Goal: Transaction & Acquisition: Purchase product/service

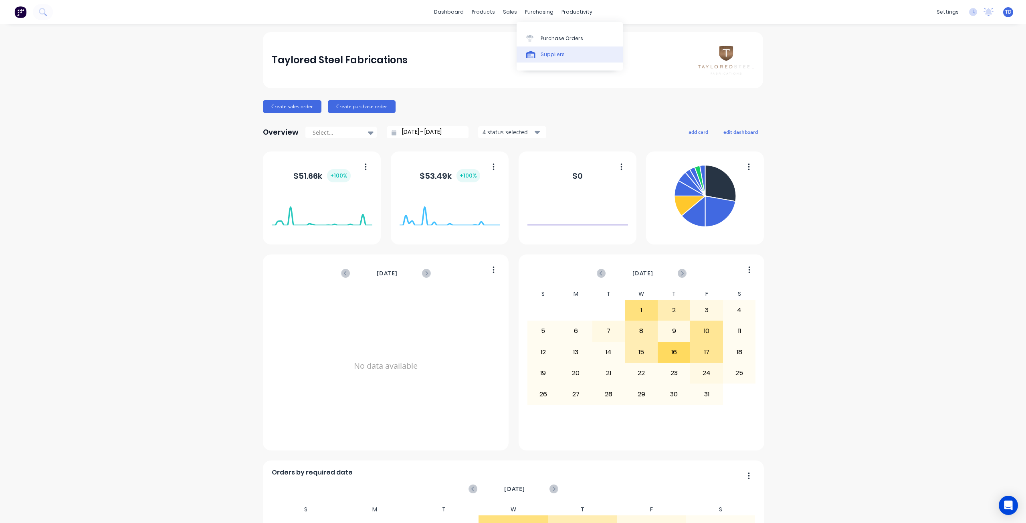
click at [546, 56] on div "Suppliers" at bounding box center [553, 54] width 24 height 7
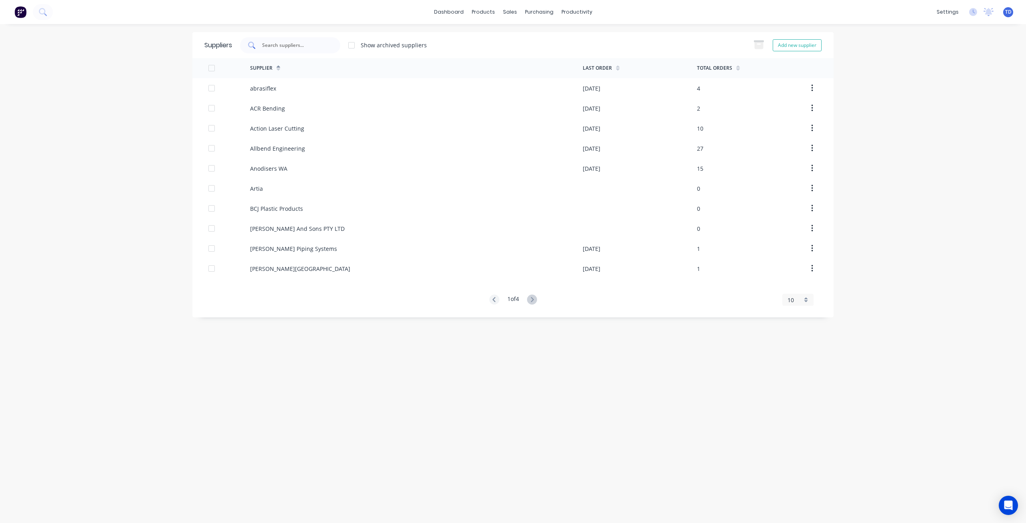
click at [313, 43] on input "text" at bounding box center [294, 45] width 67 height 8
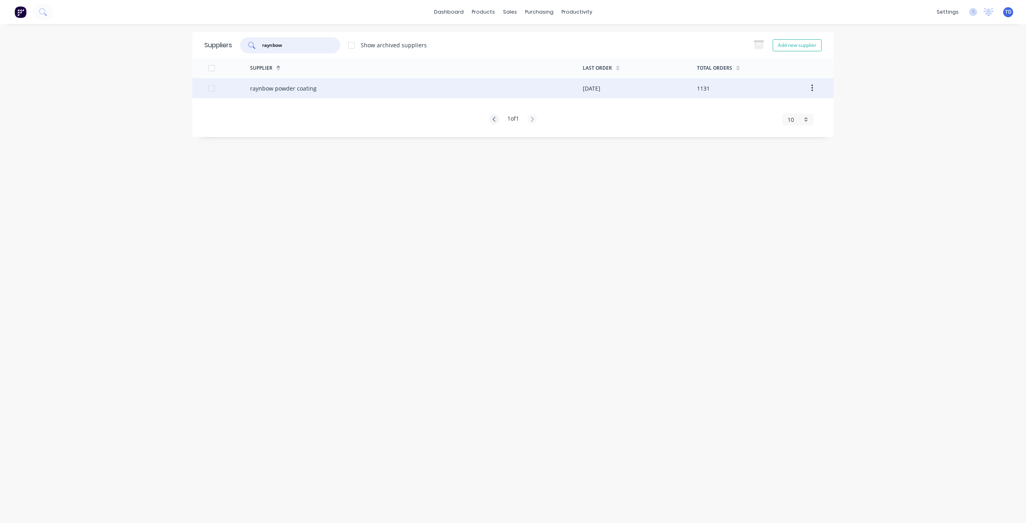
type input "raynbow"
click at [343, 94] on div "raynbow powder coating" at bounding box center [416, 88] width 333 height 20
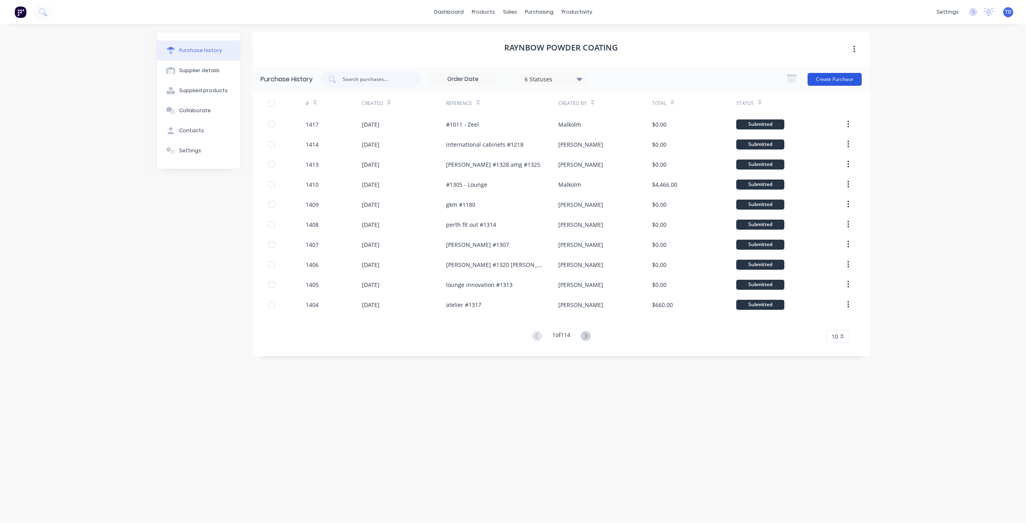
click at [832, 77] on button "Create Purchase" at bounding box center [835, 79] width 54 height 13
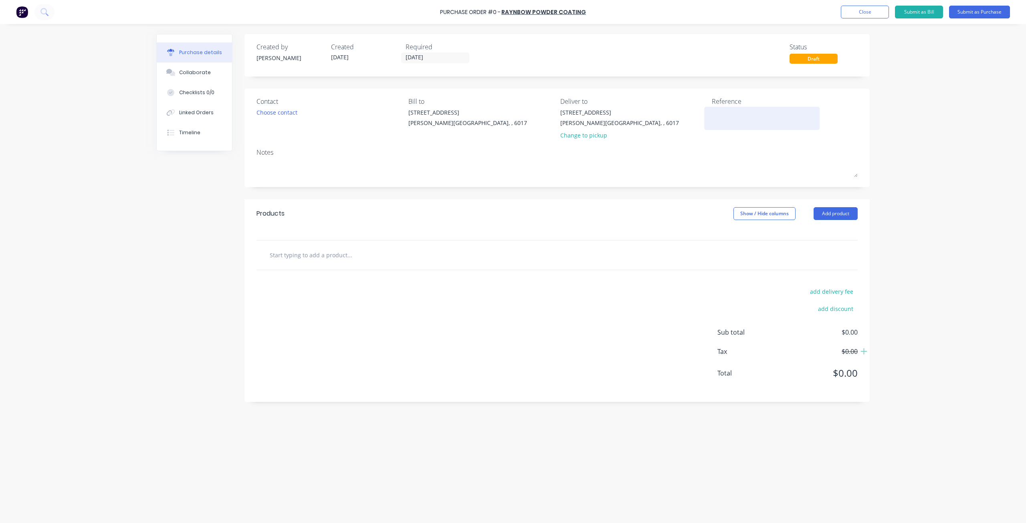
click at [751, 128] on div at bounding box center [762, 118] width 100 height 20
click at [746, 120] on textarea at bounding box center [762, 117] width 100 height 18
type textarea "chairs"
type textarea "x"
type textarea "chairs"
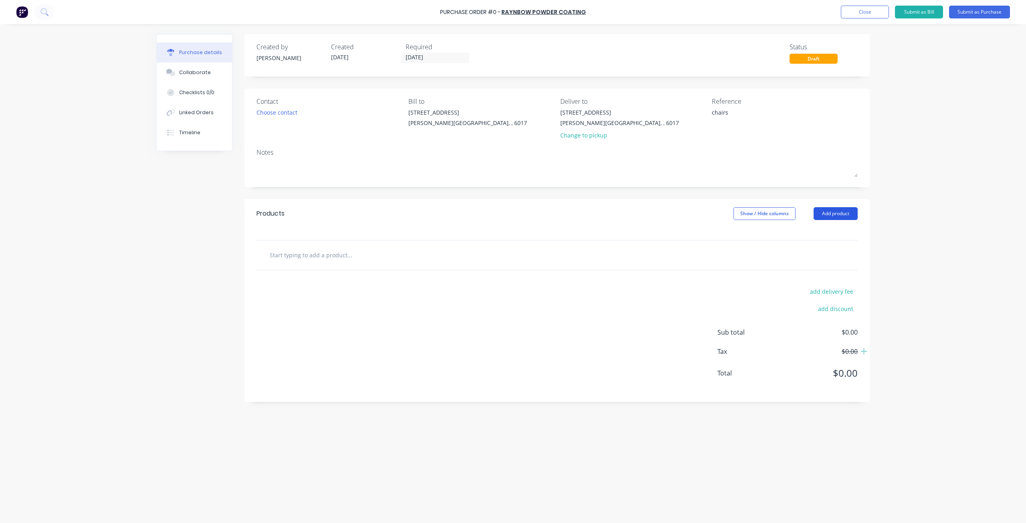
click at [838, 214] on button "Add product" at bounding box center [836, 213] width 44 height 13
click at [808, 256] on button "Basic product" at bounding box center [820, 250] width 76 height 16
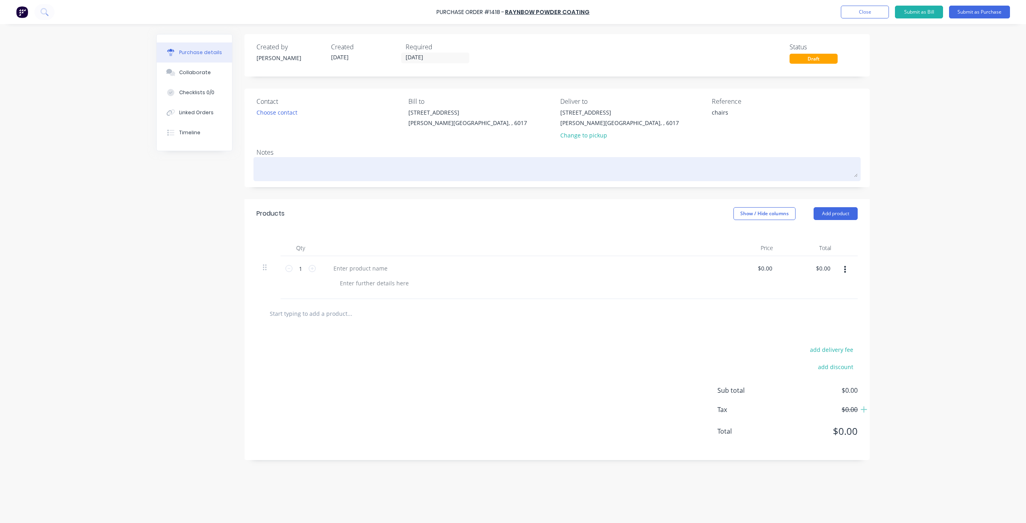
click at [261, 171] on textarea at bounding box center [557, 168] width 601 height 18
type textarea "x"
type textarea "g"
type textarea "x"
type textarea "gl"
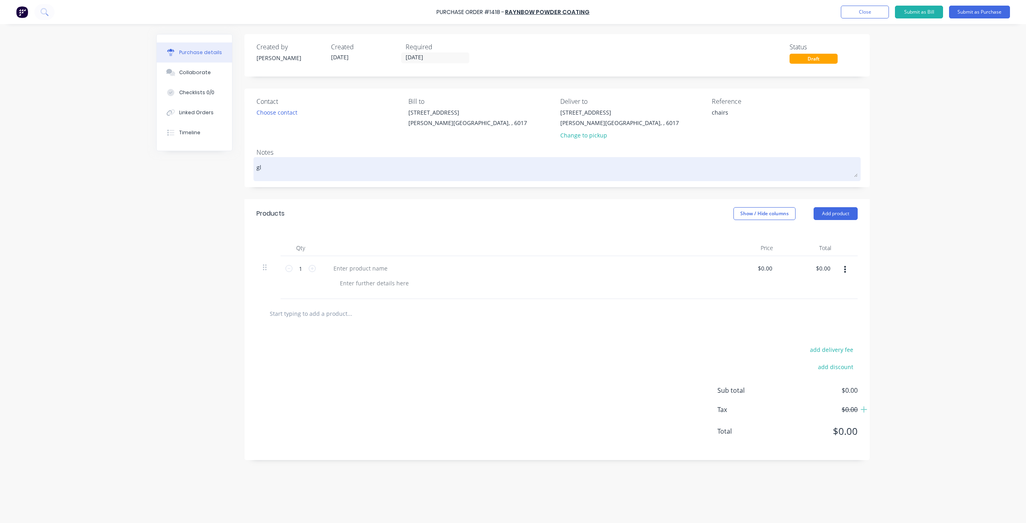
type textarea "x"
type textarea "glo"
type textarea "x"
type textarea "glos"
type textarea "x"
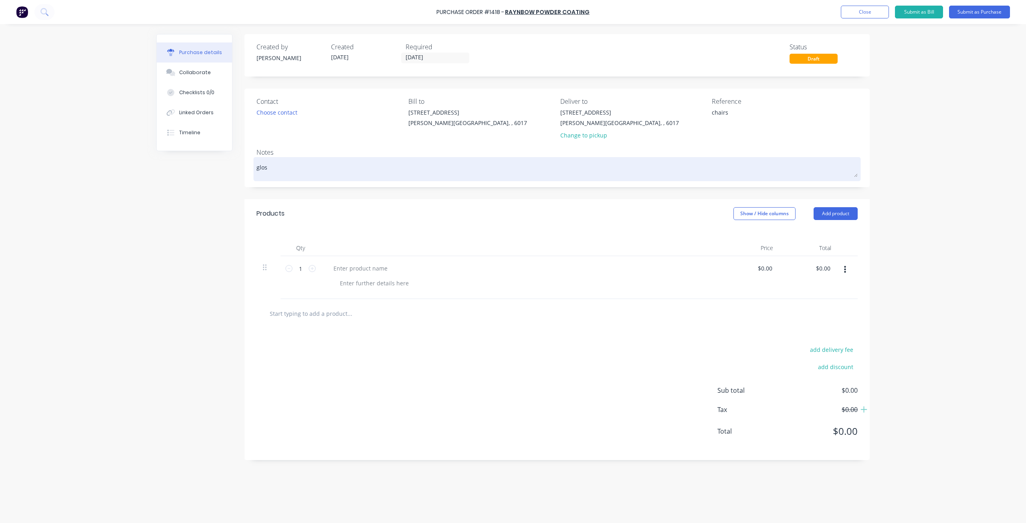
type textarea "gloss"
type textarea "x"
type textarea "gloss"
type textarea "x"
type textarea "gloss b"
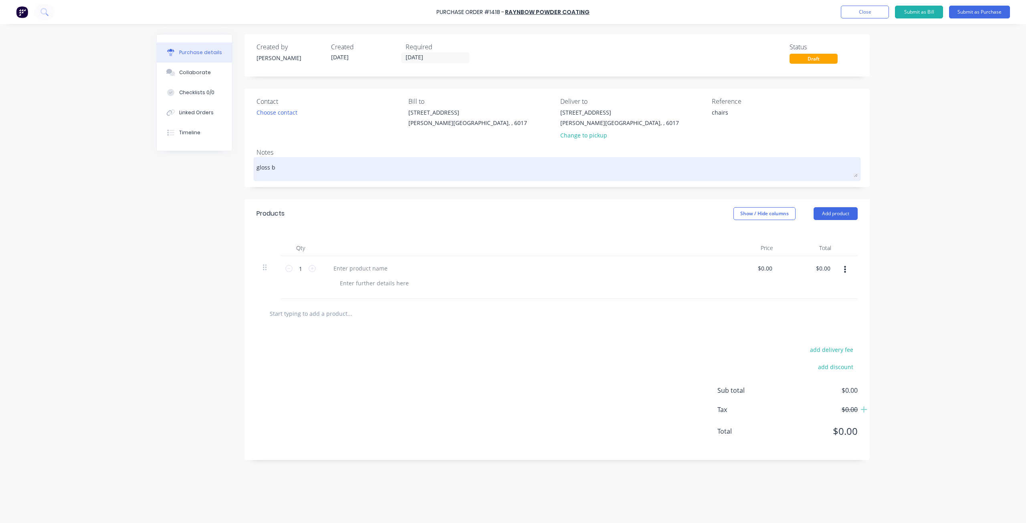
type textarea "x"
type textarea "gloss bl"
type textarea "x"
type textarea "gloss bla"
type textarea "x"
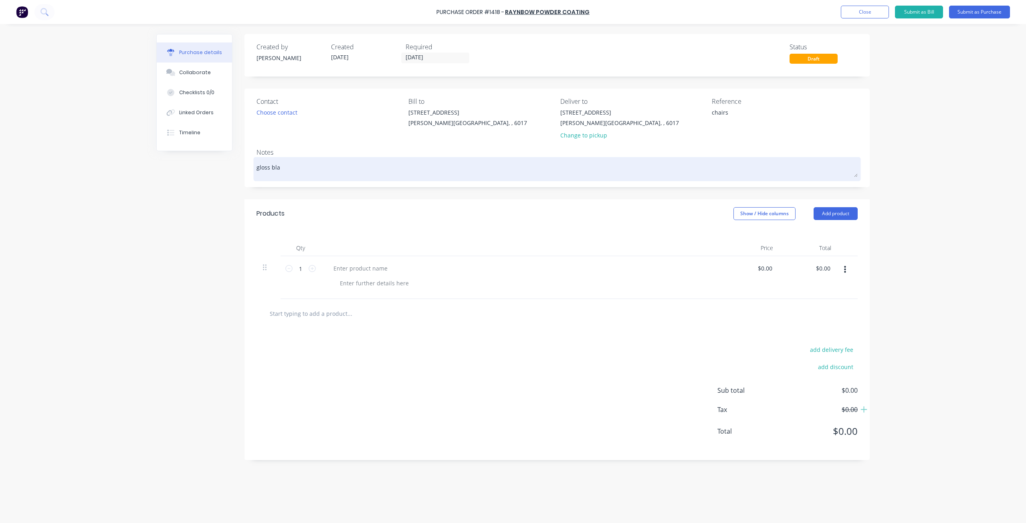
type textarea "gloss blac"
type textarea "x"
type textarea "gloss black"
type textarea "x"
type textarea "gloss black"
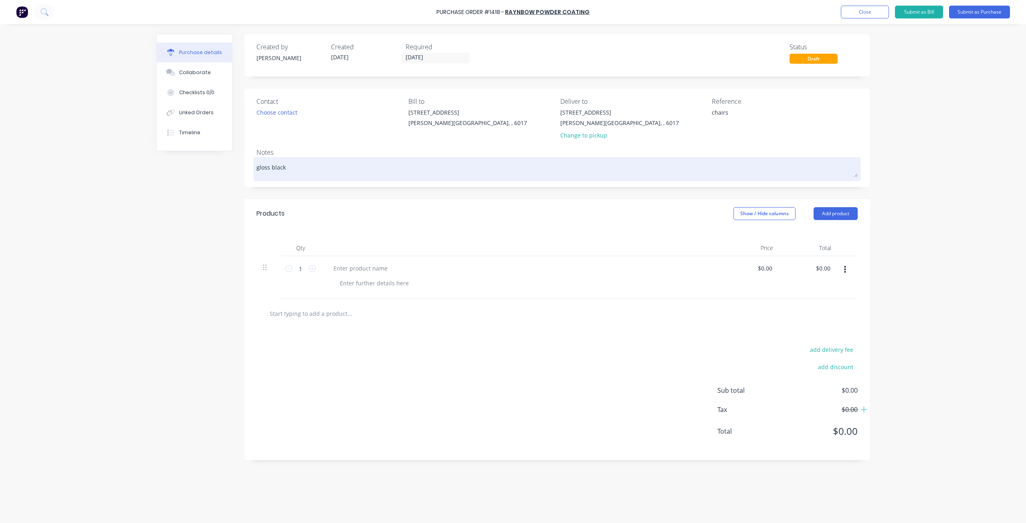
type textarea "x"
type textarea "gloss black p"
type textarea "x"
type textarea "gloss black po"
type textarea "x"
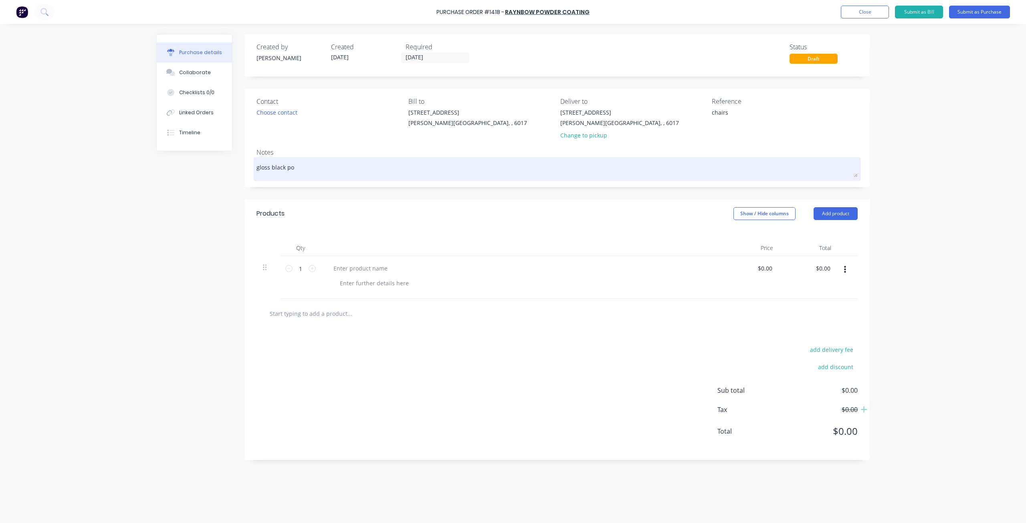
type textarea "gloss black pow"
type textarea "x"
type textarea "gloss black powd"
type textarea "x"
type textarea "gloss black powde"
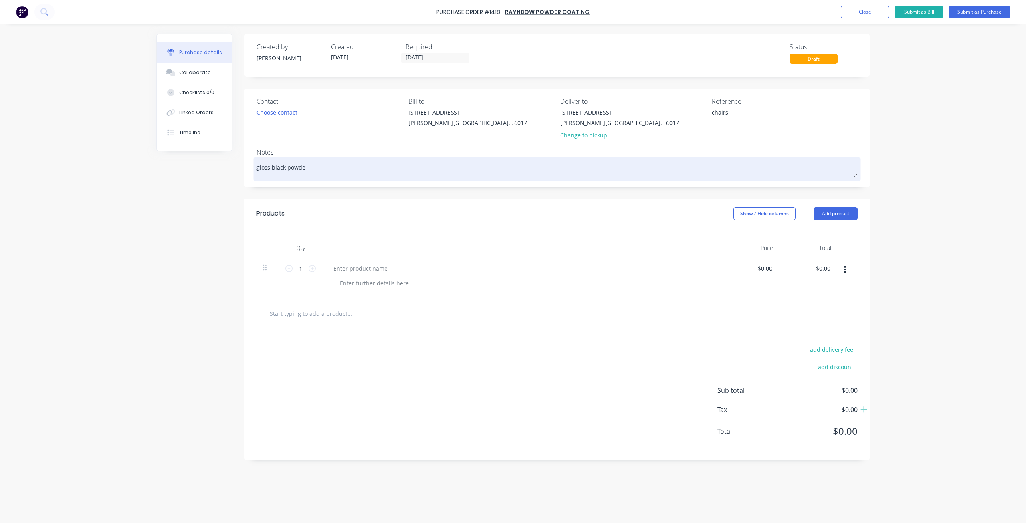
type textarea "x"
type textarea "gloss black powder"
type textarea "x"
type textarea "gloss black powder"
type textarea "x"
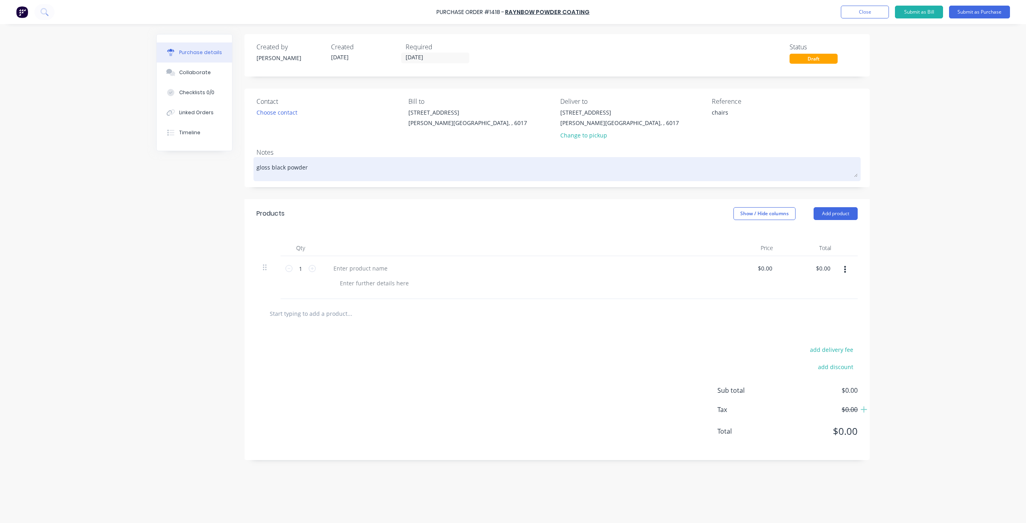
type textarea "gloss black powder c"
type textarea "x"
type textarea "gloss black powder co"
type textarea "x"
type textarea "gloss black powder coa"
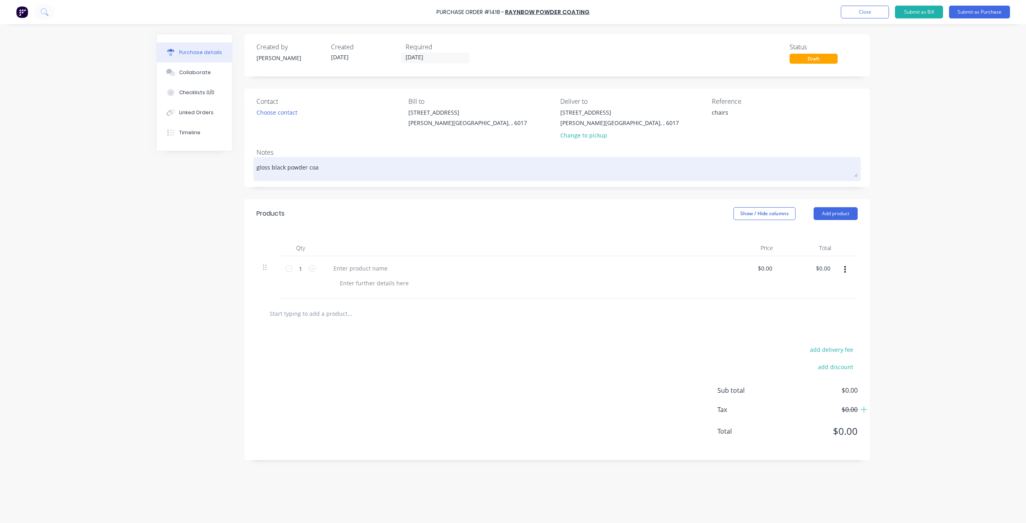
type textarea "x"
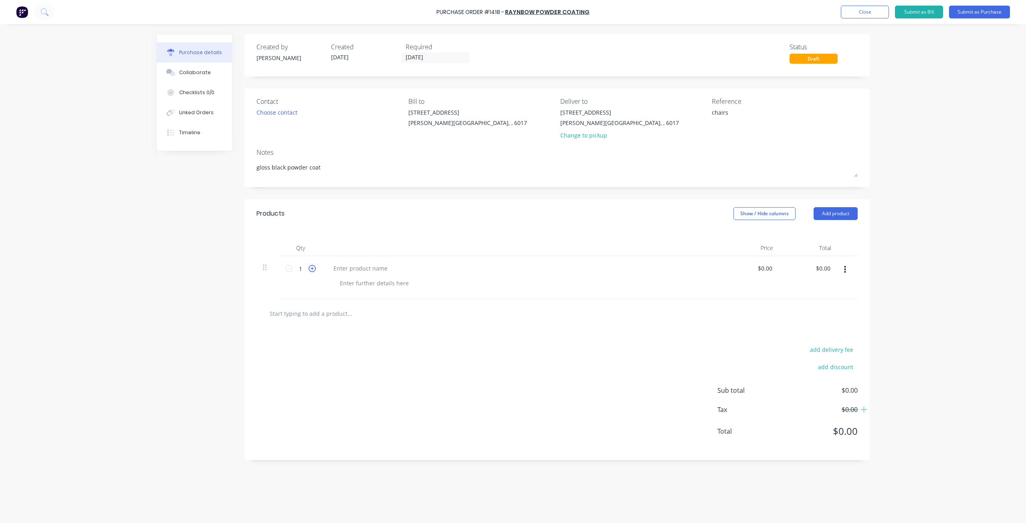
type textarea "gloss black powder coat"
type textarea "x"
type textarea "gloss black powder coat"
click at [312, 270] on icon at bounding box center [312, 268] width 7 height 7
type textarea "x"
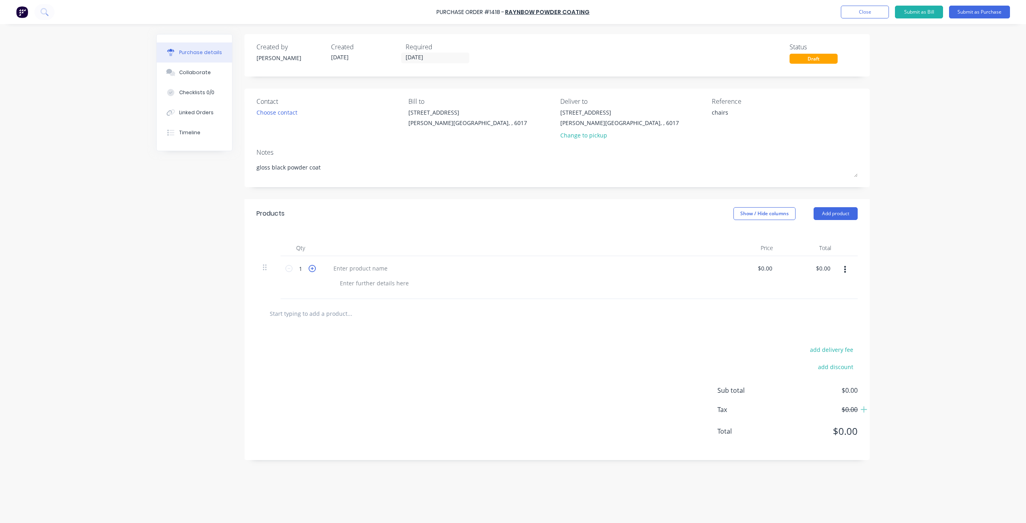
type input "2"
click at [312, 270] on icon at bounding box center [312, 268] width 7 height 7
type textarea "x"
type input "3"
click at [312, 270] on icon at bounding box center [312, 268] width 7 height 7
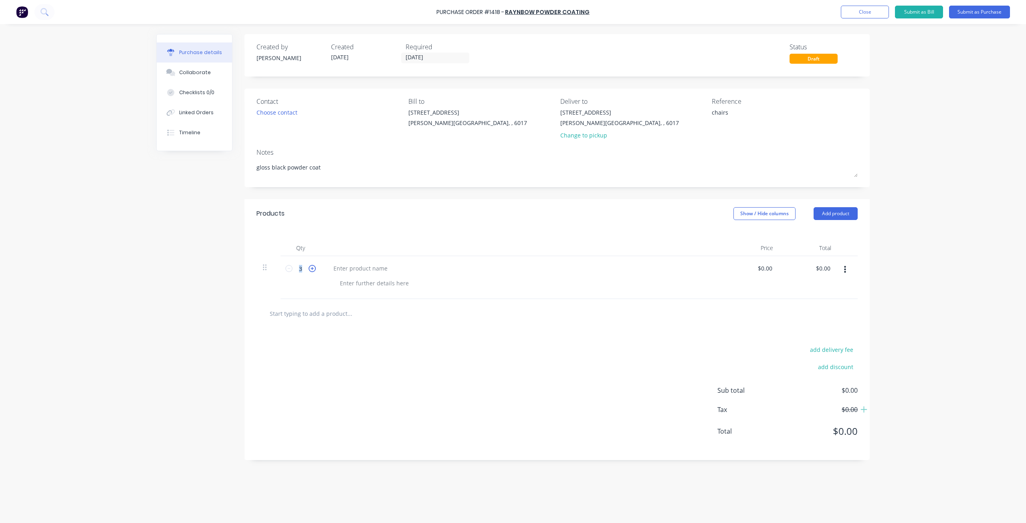
type textarea "x"
type input "4"
click at [312, 270] on icon at bounding box center [312, 268] width 7 height 7
type textarea "x"
type input "5"
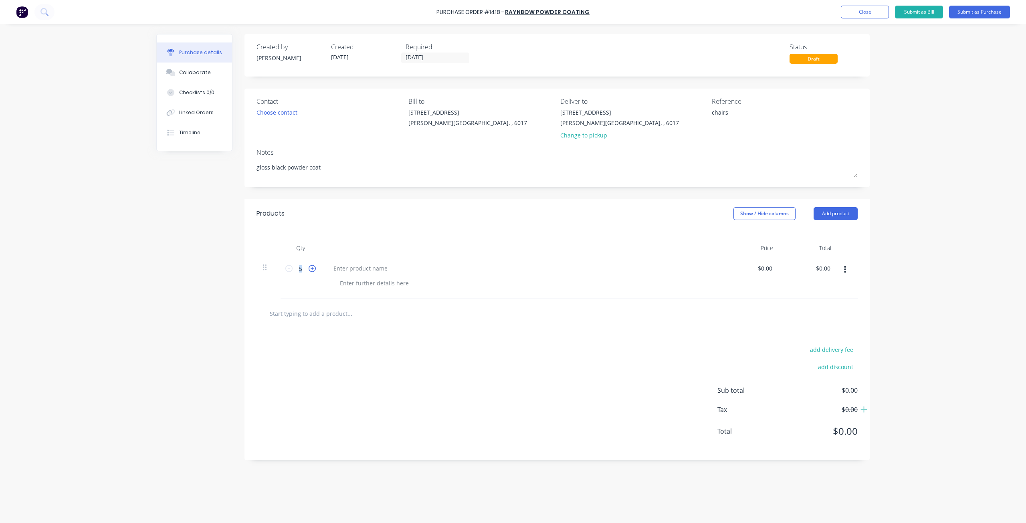
click at [312, 270] on icon at bounding box center [312, 268] width 7 height 7
type textarea "x"
type input "6"
click at [312, 270] on icon at bounding box center [312, 268] width 7 height 7
type textarea "x"
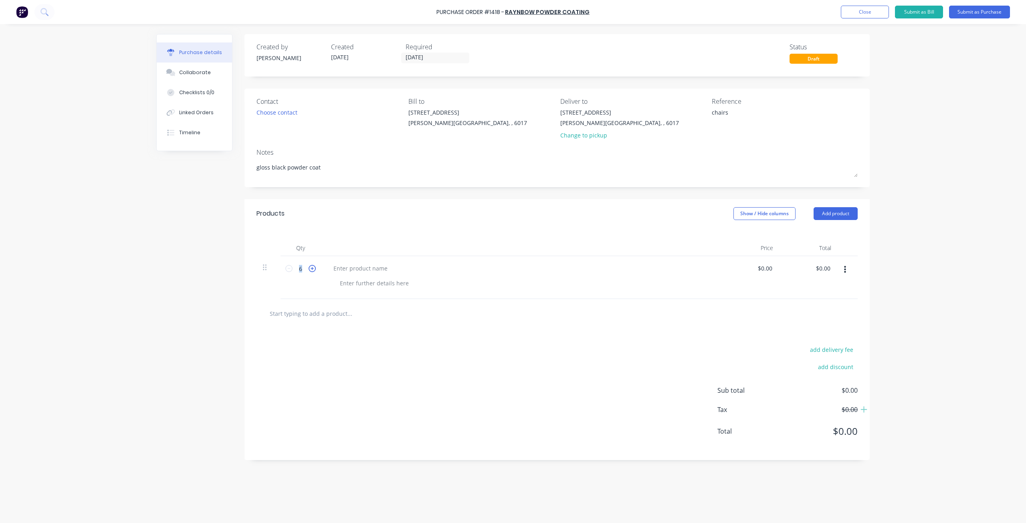
type input "7"
click at [312, 270] on icon at bounding box center [312, 268] width 7 height 7
type textarea "x"
type input "8"
click at [312, 270] on icon at bounding box center [312, 268] width 7 height 7
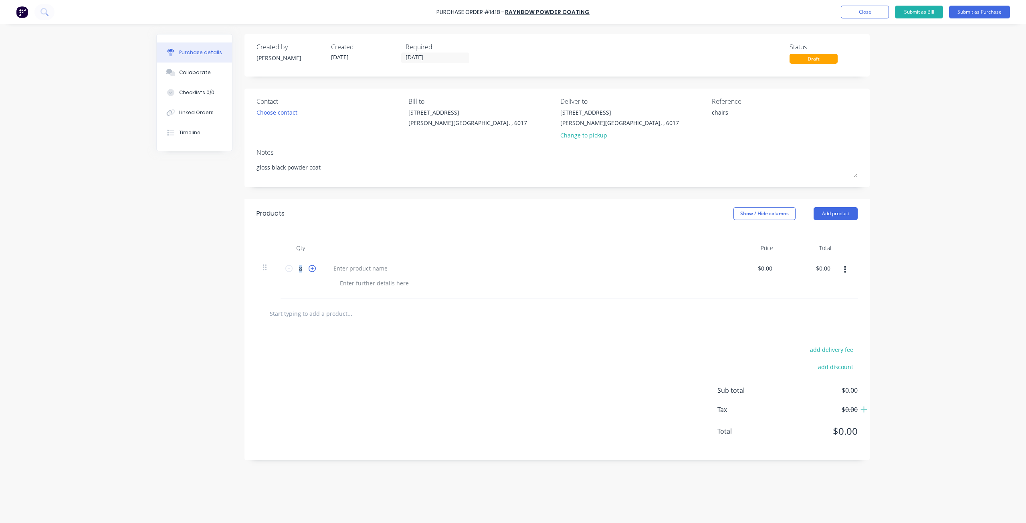
type textarea "x"
type input "9"
click at [312, 270] on icon at bounding box center [312, 268] width 7 height 7
type textarea "x"
type input "10"
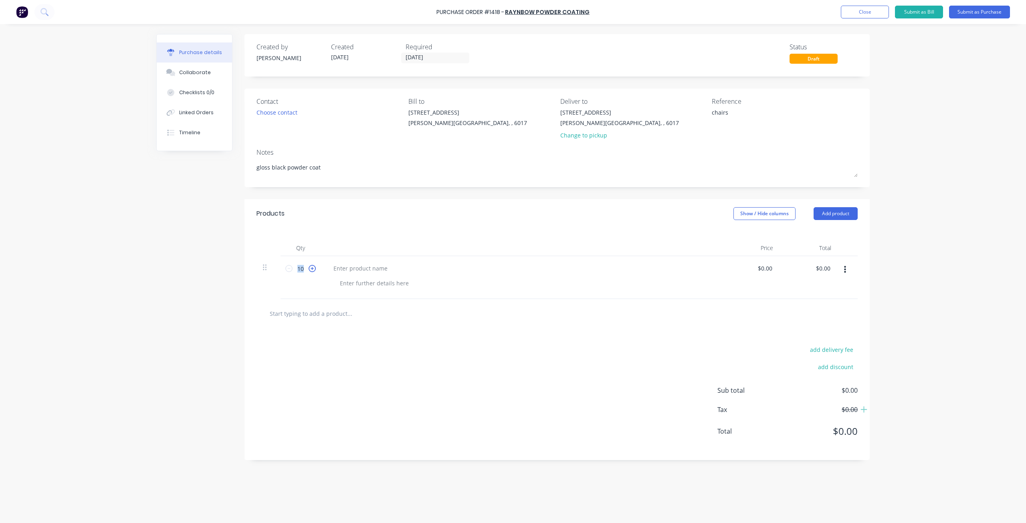
click at [312, 270] on icon at bounding box center [312, 268] width 7 height 7
type textarea "x"
type input "11"
click at [312, 270] on icon at bounding box center [312, 268] width 7 height 7
type textarea "x"
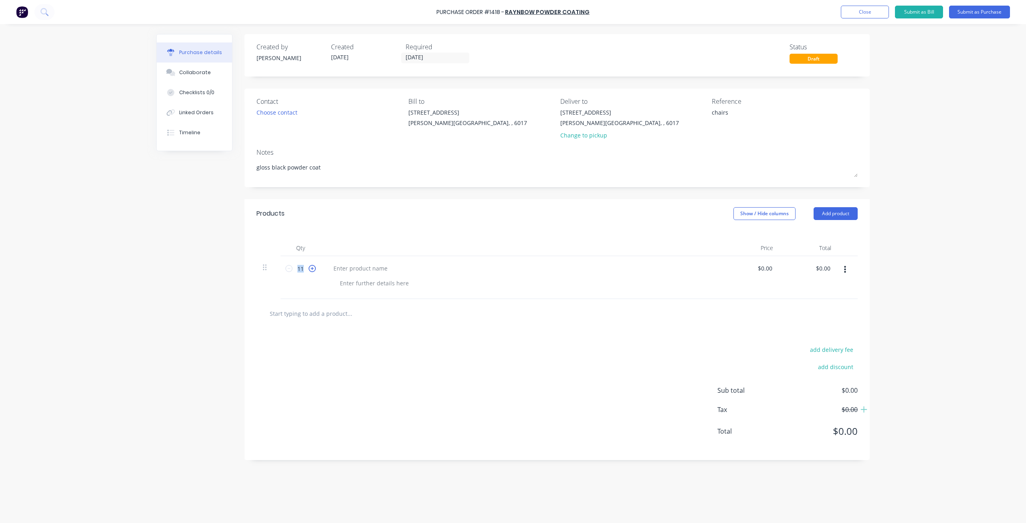
type input "12"
type textarea "x"
click at [356, 271] on div at bounding box center [360, 269] width 67 height 12
click at [286, 115] on div "Choose contact" at bounding box center [277, 112] width 41 height 8
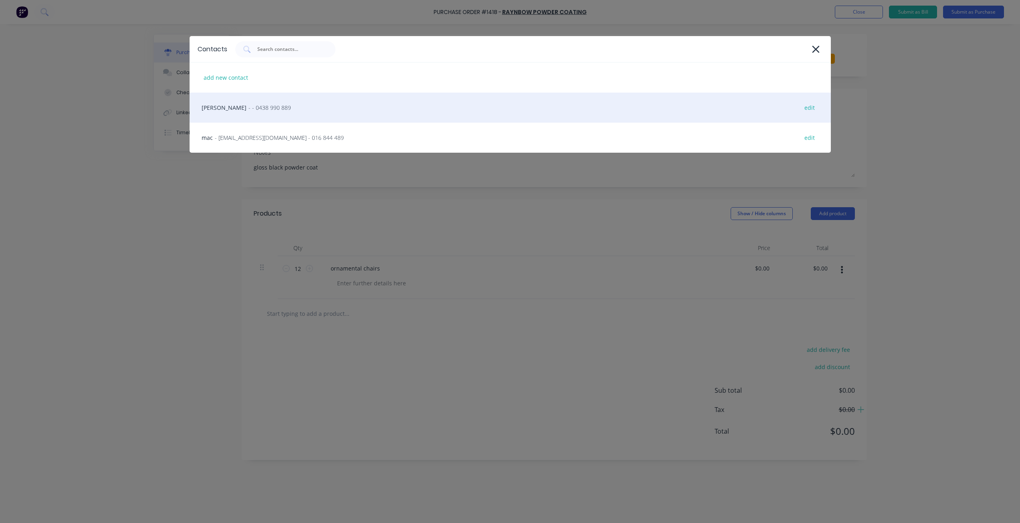
click at [285, 115] on div "andy - - 0438 990 889 edit" at bounding box center [510, 108] width 641 height 30
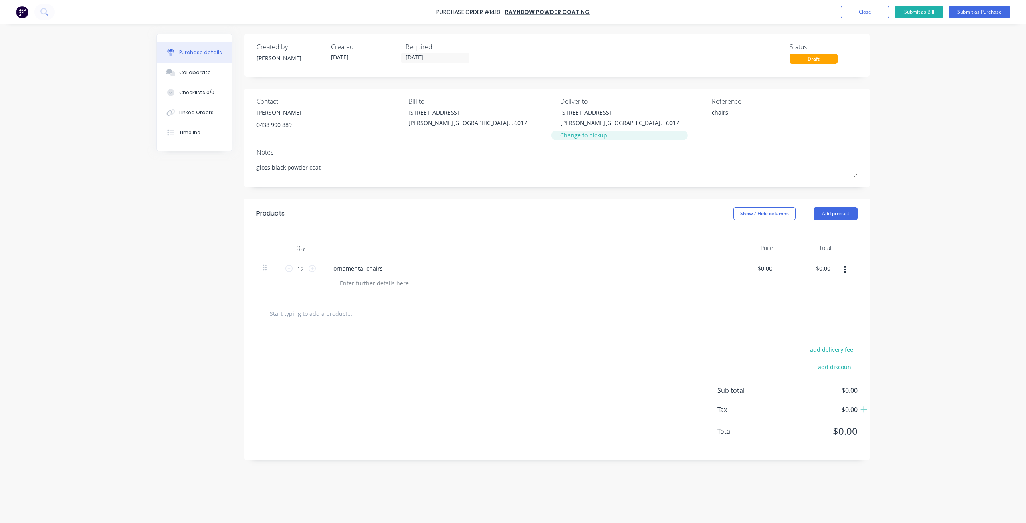
click at [579, 135] on div "Change to pickup" at bounding box center [619, 135] width 119 height 8
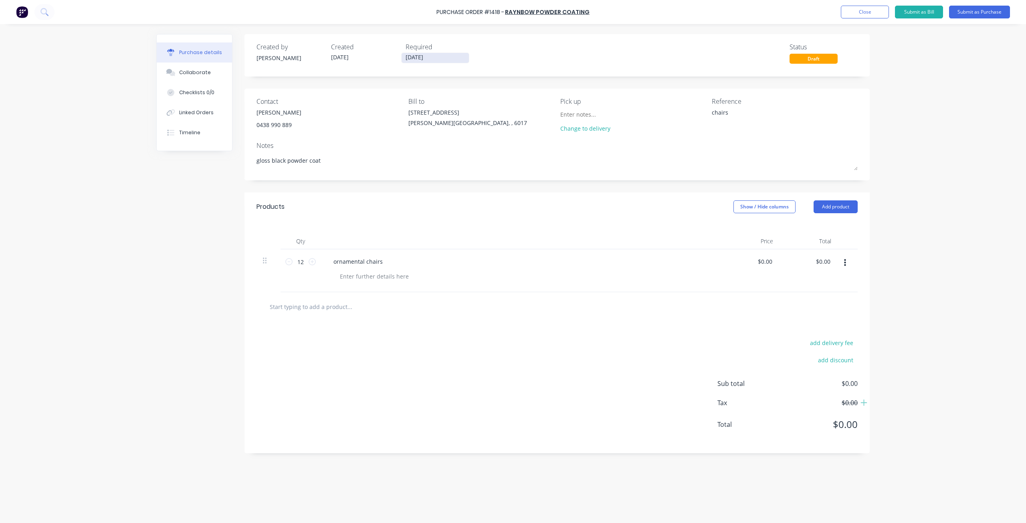
click at [444, 58] on input "[DATE]" at bounding box center [435, 58] width 67 height 10
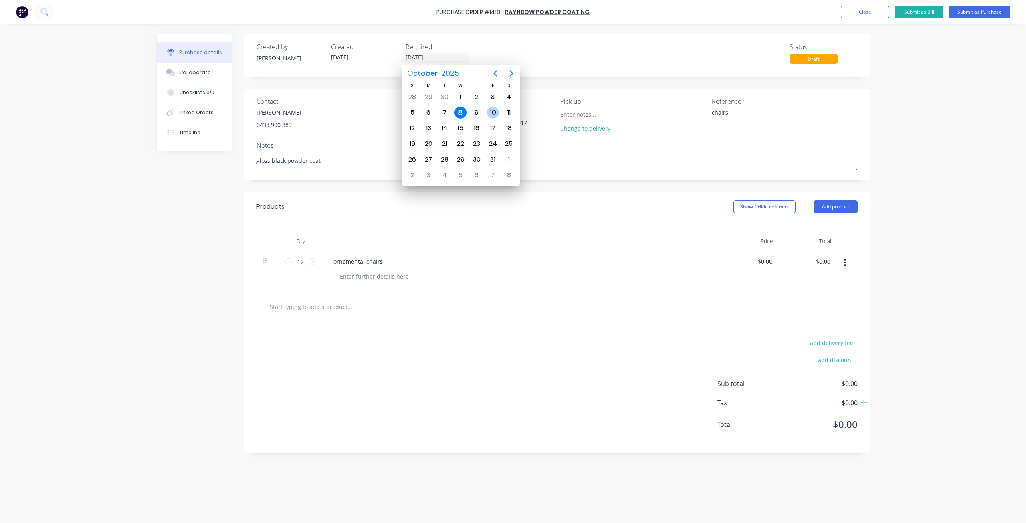
click at [489, 113] on div "10" at bounding box center [493, 113] width 12 height 12
type textarea "x"
type input "[DATE]"
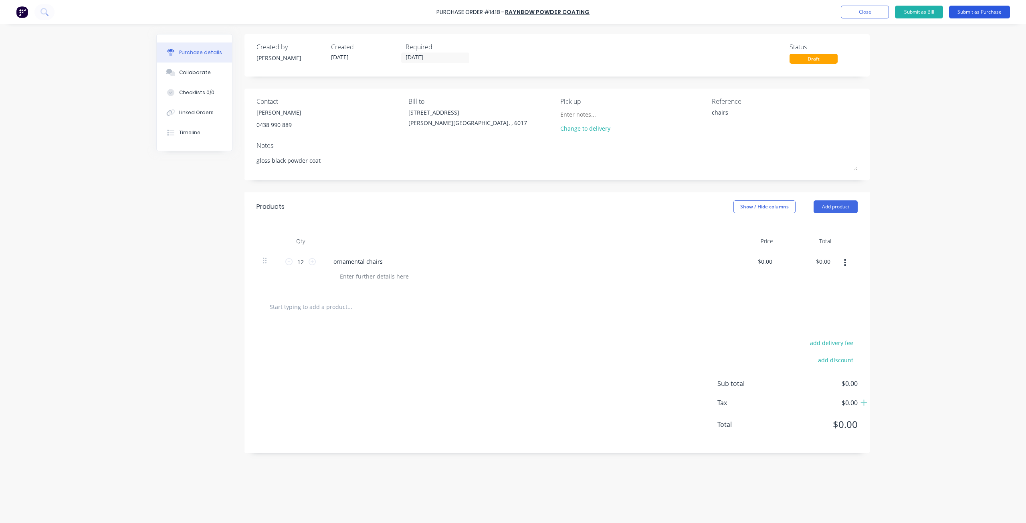
click at [982, 12] on button "Submit as Purchase" at bounding box center [979, 12] width 61 height 13
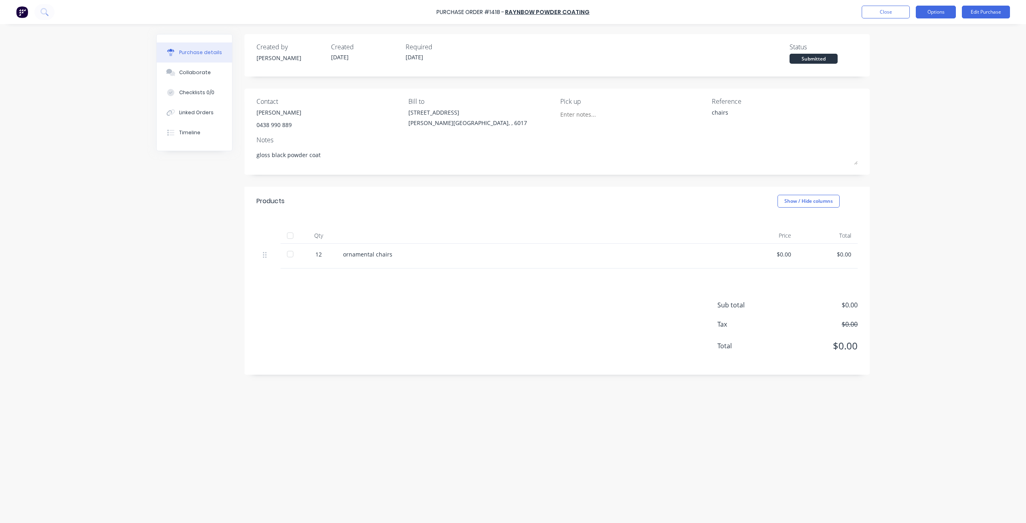
click at [935, 10] on button "Options" at bounding box center [936, 12] width 40 height 13
click at [907, 38] on div "Print / Email" at bounding box center [918, 33] width 62 height 12
click at [908, 64] on div "Without pricing" at bounding box center [918, 65] width 62 height 12
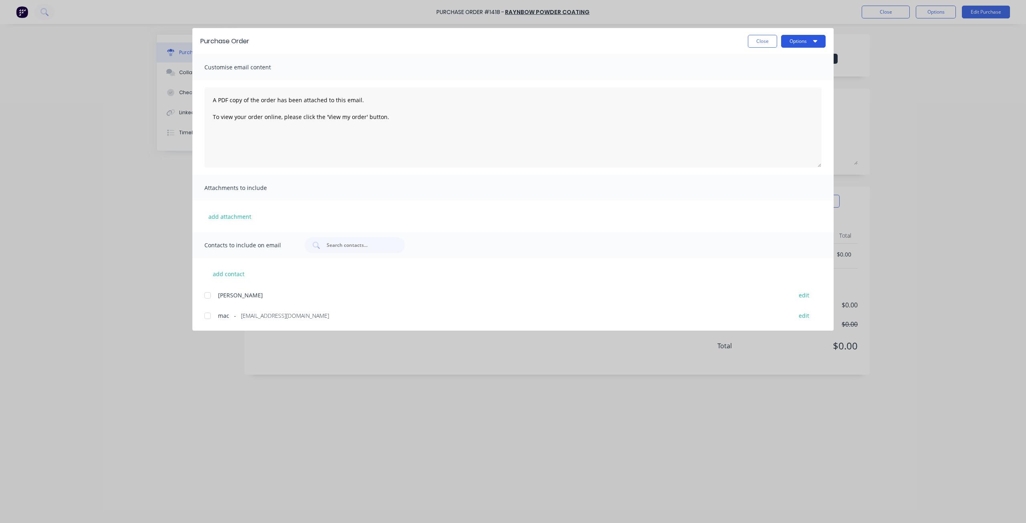
click at [814, 43] on icon "button" at bounding box center [815, 41] width 4 height 6
click at [792, 82] on div "Print" at bounding box center [788, 78] width 62 height 12
drag, startPoint x: 757, startPoint y: 42, endPoint x: 763, endPoint y: 37, distance: 7.1
click at [757, 41] on button "Close" at bounding box center [762, 41] width 29 height 13
type textarea "x"
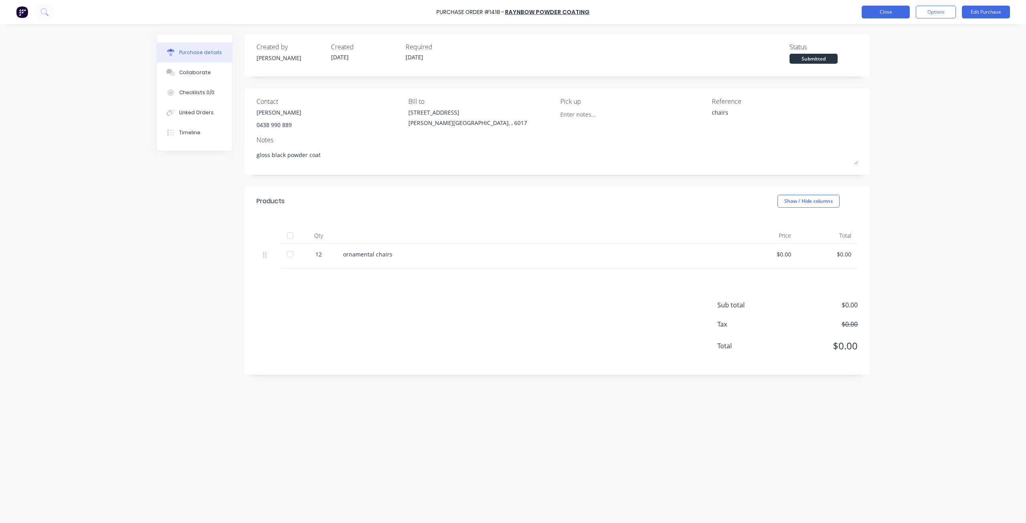
click at [881, 10] on button "Close" at bounding box center [886, 12] width 48 height 13
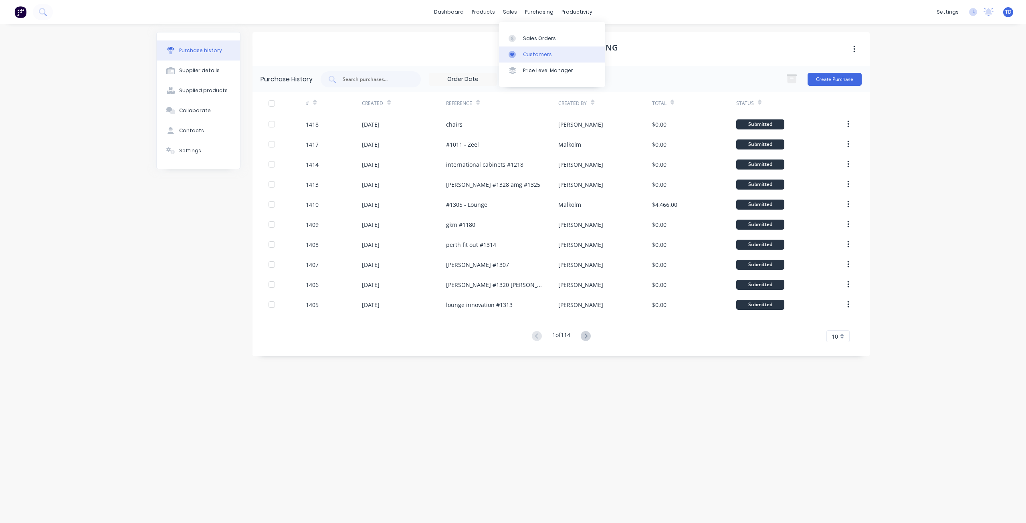
click at [526, 55] on div "Customers" at bounding box center [537, 54] width 29 height 7
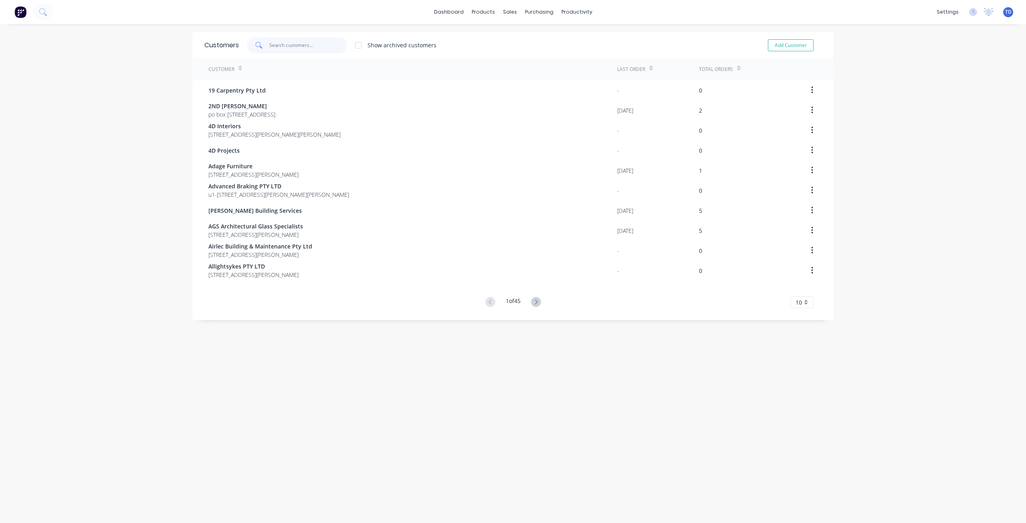
click at [283, 43] on input "text" at bounding box center [308, 45] width 78 height 16
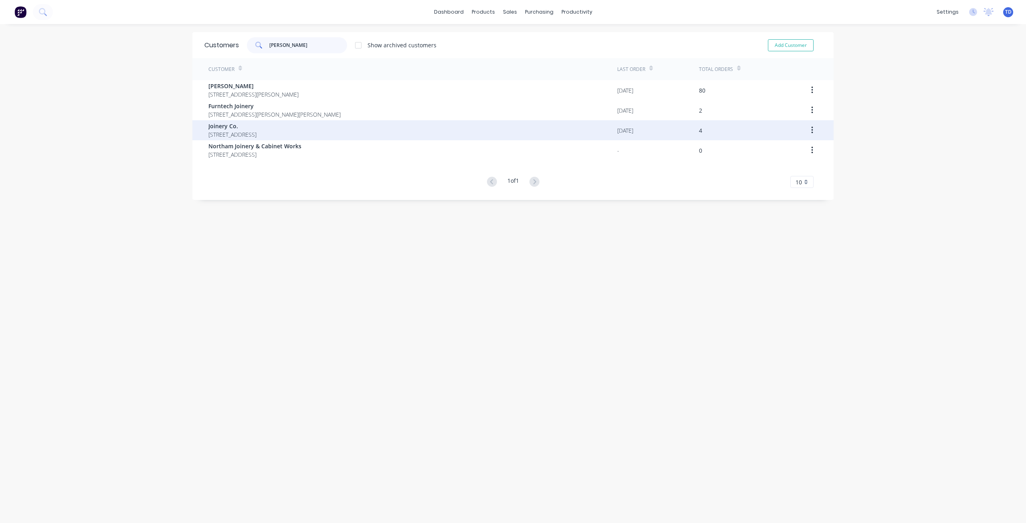
type input "[PERSON_NAME]"
click at [257, 130] on span "[STREET_ADDRESS]" at bounding box center [232, 134] width 48 height 8
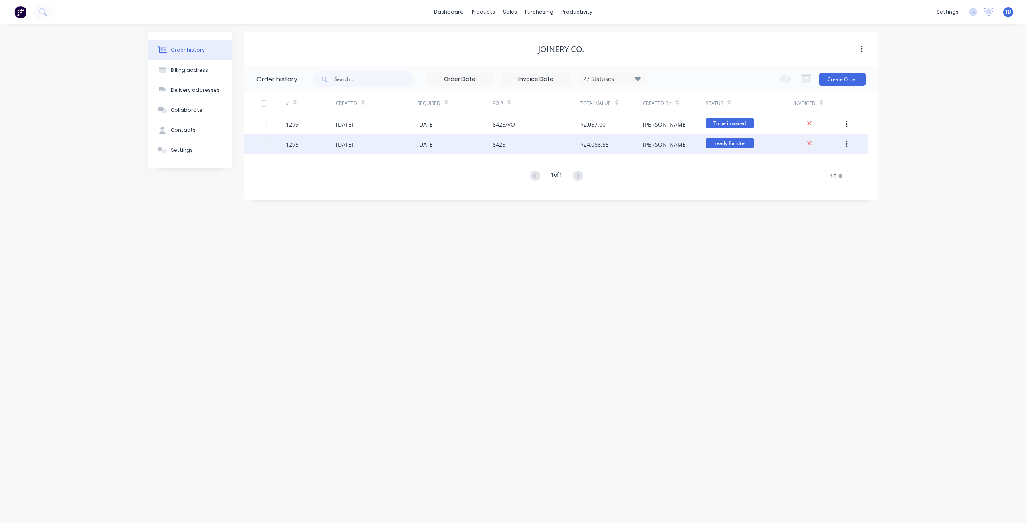
click at [420, 145] on div "[DATE]" at bounding box center [426, 144] width 18 height 8
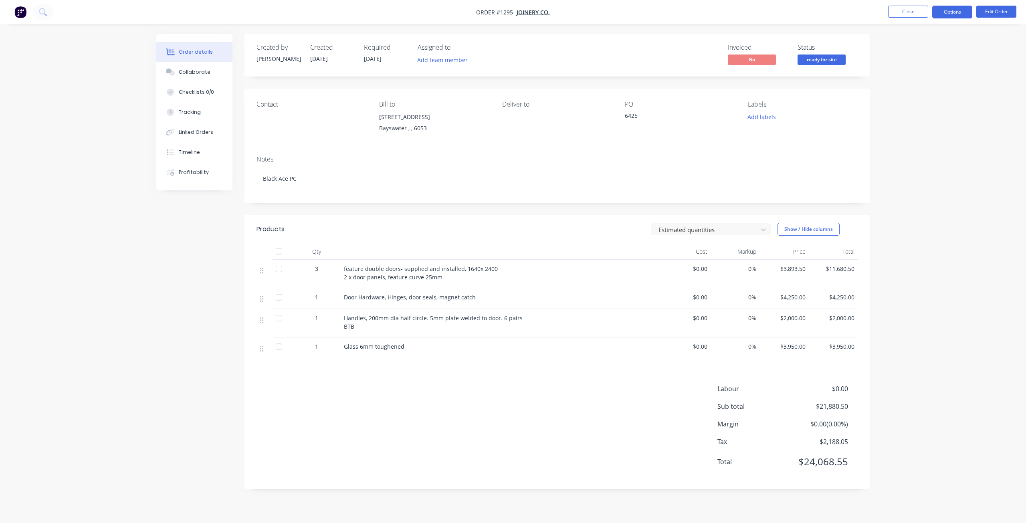
click at [947, 16] on button "Options" at bounding box center [952, 12] width 40 height 13
click at [913, 149] on div "Purchase Products" at bounding box center [928, 145] width 74 height 12
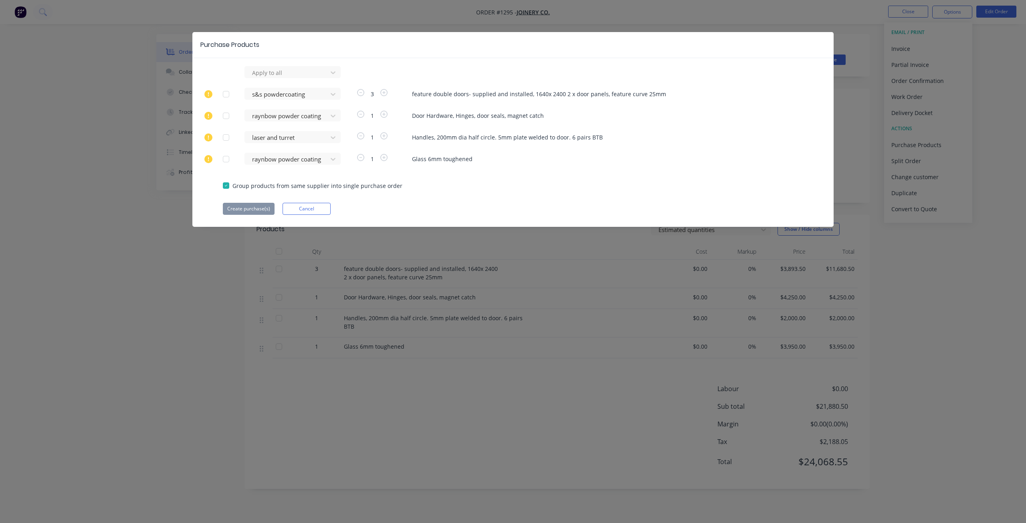
click at [227, 116] on div at bounding box center [226, 116] width 16 height 16
click at [227, 160] on div at bounding box center [226, 159] width 16 height 16
click at [253, 208] on button "Create purchase(s)" at bounding box center [249, 209] width 52 height 12
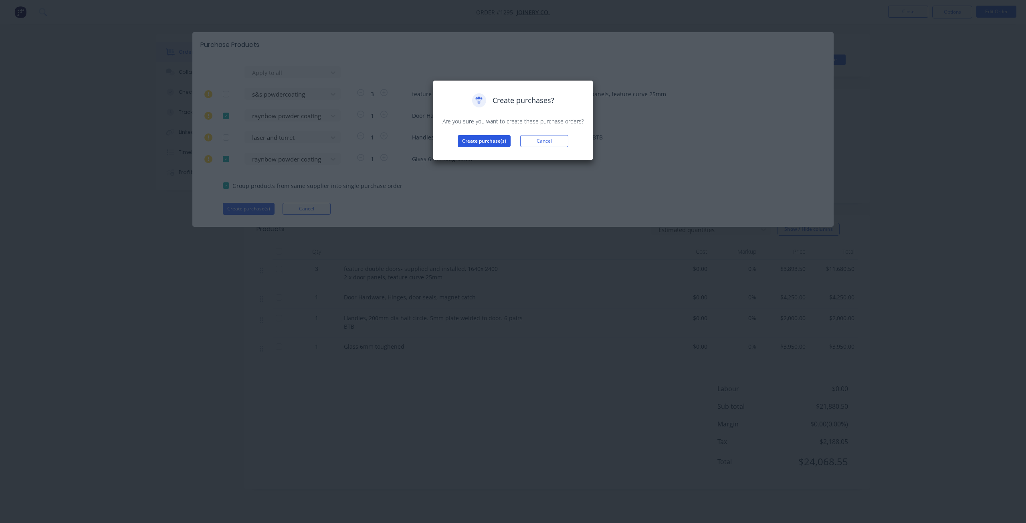
click at [467, 144] on button "Create purchase(s)" at bounding box center [484, 141] width 53 height 12
click at [486, 154] on button "View purchase(s)" at bounding box center [484, 154] width 48 height 12
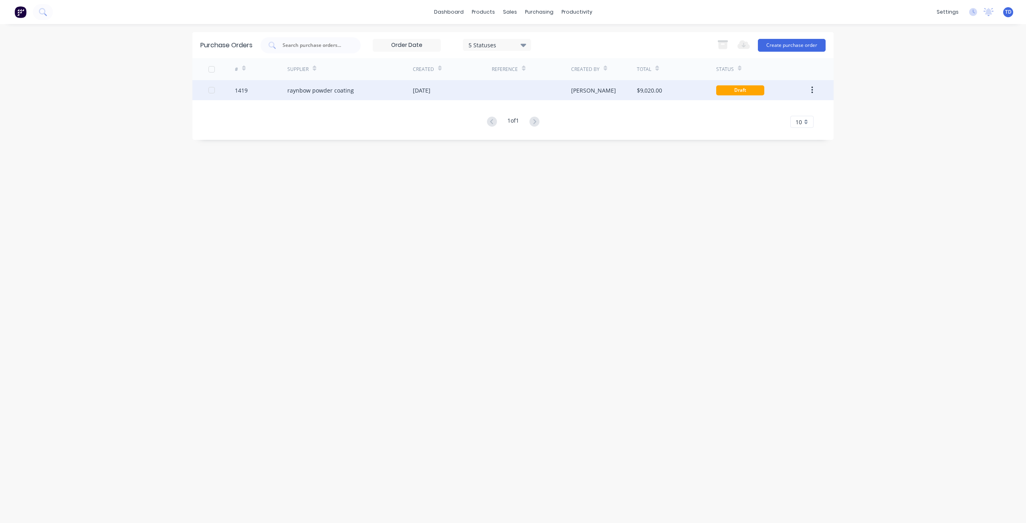
click at [323, 91] on div "raynbow powder coating" at bounding box center [320, 90] width 67 height 8
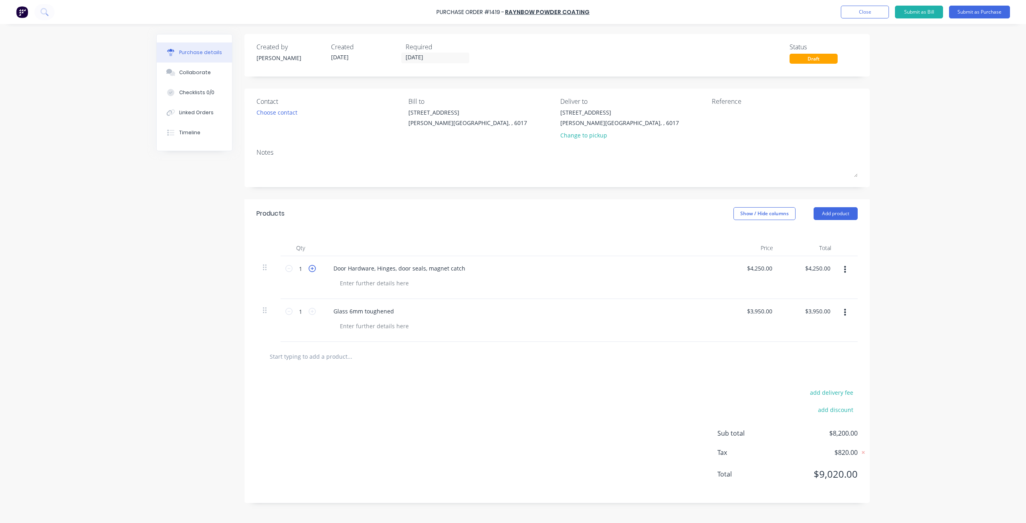
click at [312, 271] on icon at bounding box center [312, 268] width 7 height 7
type input "2"
type input "$8,500.00"
drag, startPoint x: 467, startPoint y: 269, endPoint x: 312, endPoint y: 260, distance: 155.0
click at [307, 267] on div "2 2 Door Hardware, Hinges, door seals, magnet catch $4,250.00 $4,250.00 $8,500.…" at bounding box center [557, 277] width 601 height 43
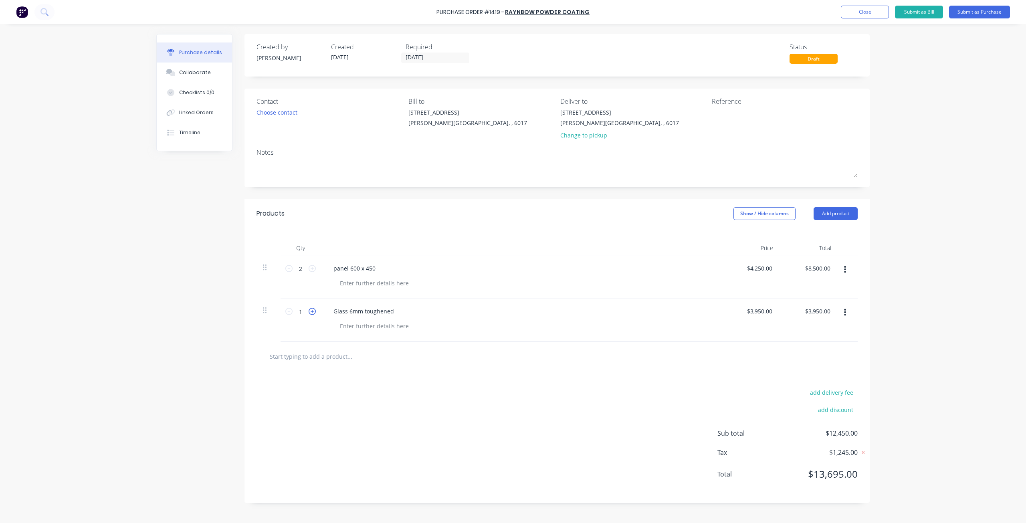
click at [311, 310] on icon at bounding box center [312, 311] width 7 height 7
type input "2"
type input "$7,900.00"
drag, startPoint x: 289, startPoint y: 312, endPoint x: 364, endPoint y: 308, distance: 75.1
click at [290, 312] on icon at bounding box center [288, 311] width 7 height 7
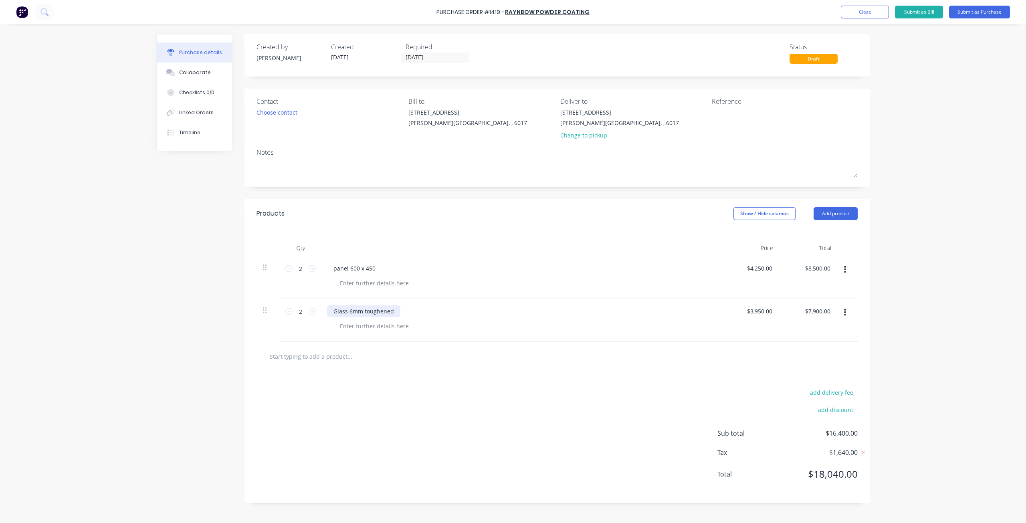
type input "1"
type input "$3,950.00"
drag, startPoint x: 397, startPoint y: 311, endPoint x: 267, endPoint y: 306, distance: 130.0
click at [267, 306] on div "1 1 Glass 6mm toughened $3,950.00 $3,950.00 $3,950.00 $3,950.00" at bounding box center [557, 320] width 601 height 43
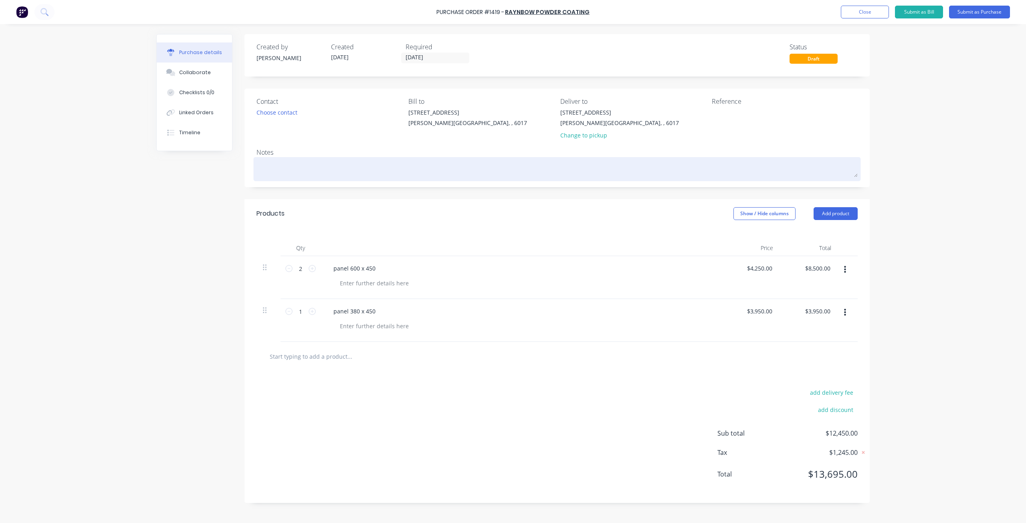
click at [281, 166] on textarea at bounding box center [557, 168] width 601 height 18
type textarea "x"
type textarea "t"
type textarea "x"
type textarea "te"
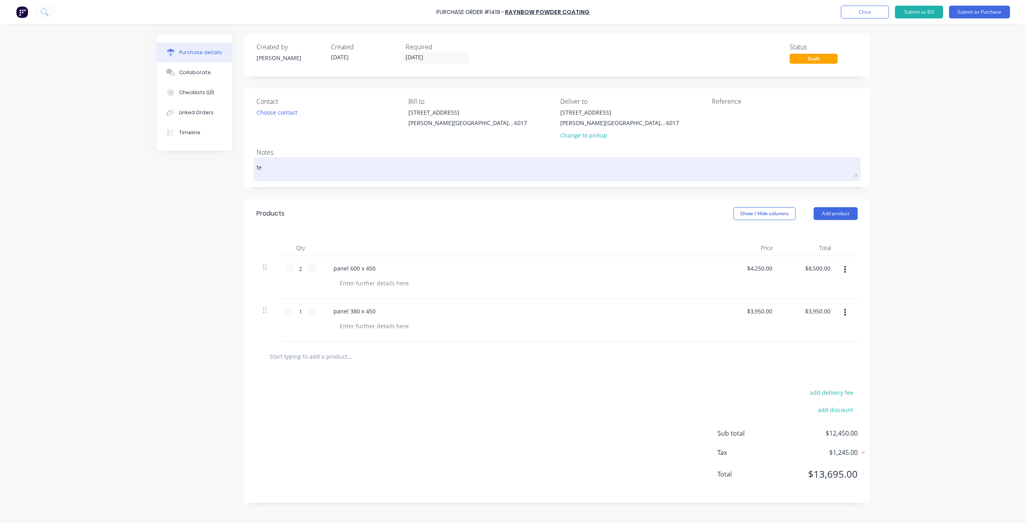
type textarea "x"
type textarea "tex"
type textarea "x"
type textarea "text"
type textarea "x"
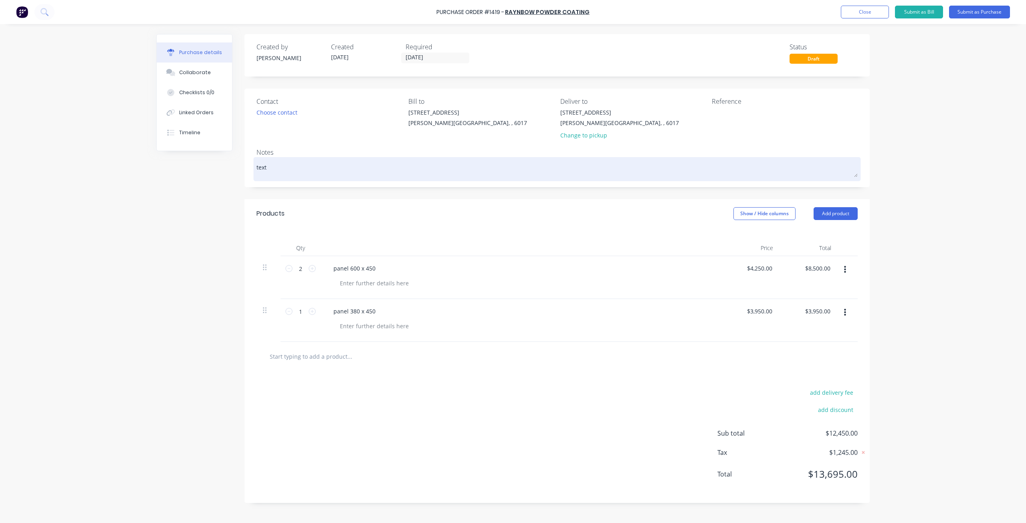
type textarea "textu"
type textarea "x"
type textarea "textur"
type textarea "x"
type textarea "textura"
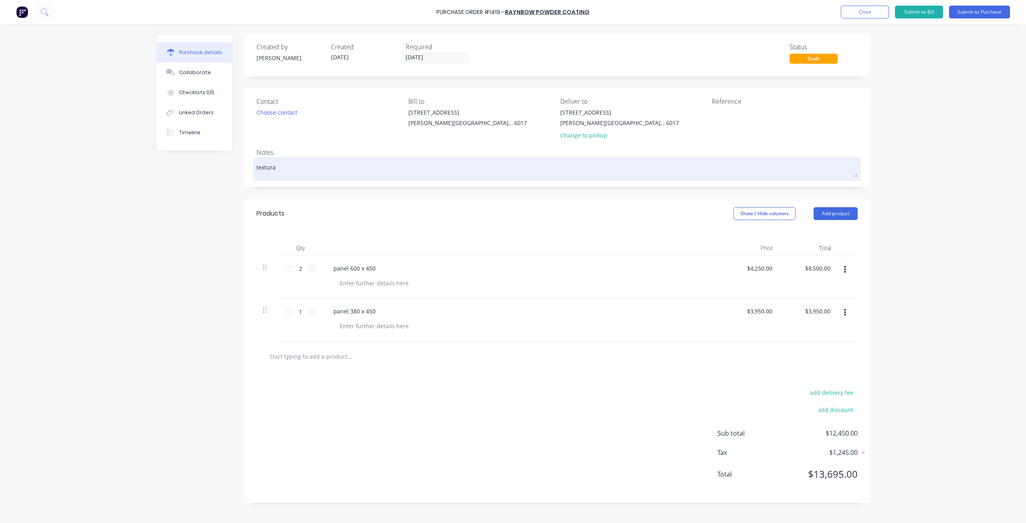
type textarea "x"
type textarea "textura"
type textarea "x"
type textarea "textura b"
type textarea "x"
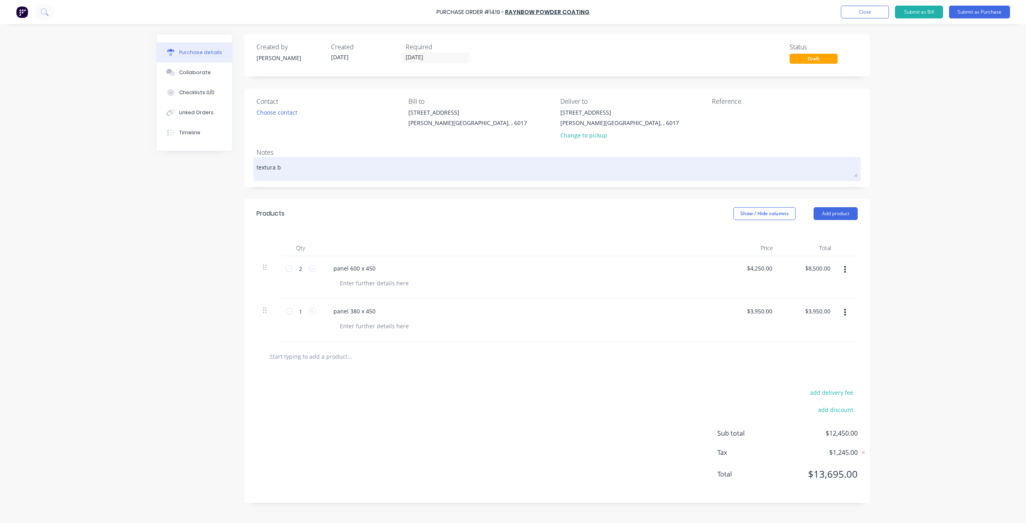
type textarea "textura bl"
type textarea "x"
type textarea "textura bla"
type textarea "x"
type textarea "textura blac"
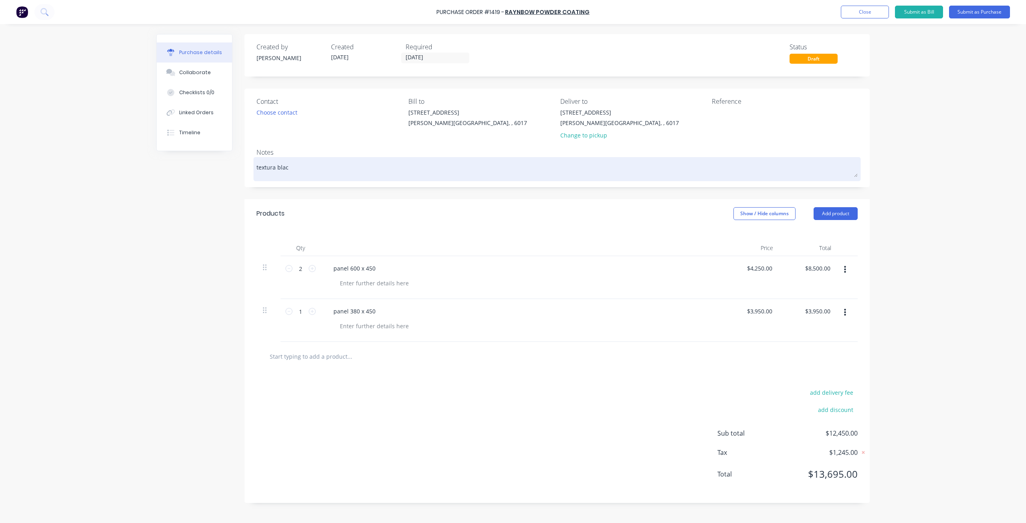
type textarea "x"
type textarea "textura black"
type textarea "x"
type textarea "textura black"
type textarea "x"
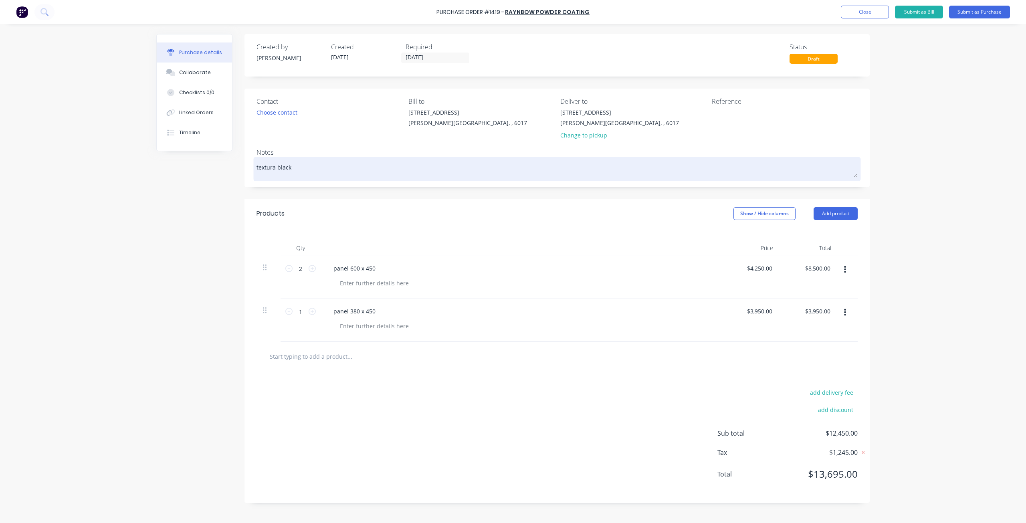
type textarea "textura black p"
type textarea "x"
type textarea "textura black po"
type textarea "x"
type textarea "textura black pow"
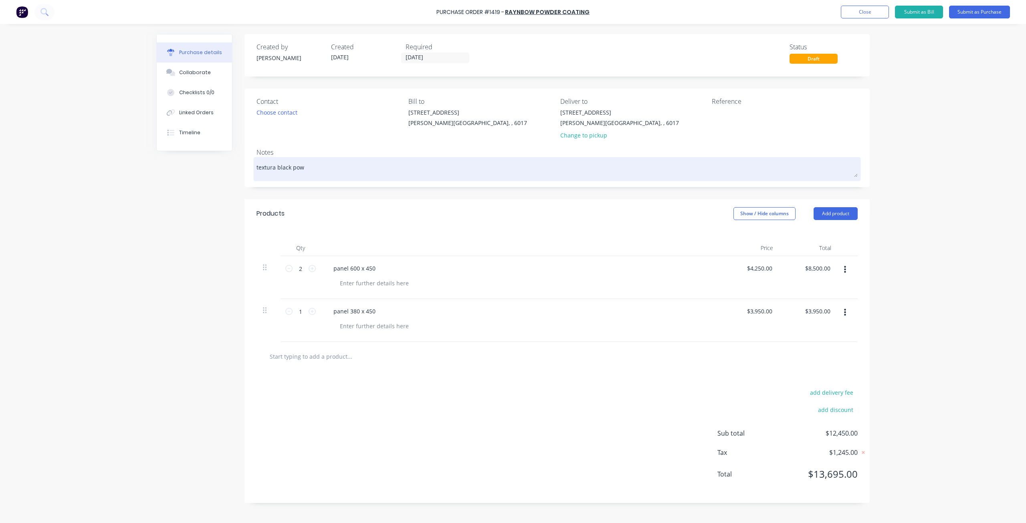
type textarea "x"
type textarea "textura black powd"
type textarea "x"
type textarea "textura black powde"
type textarea "x"
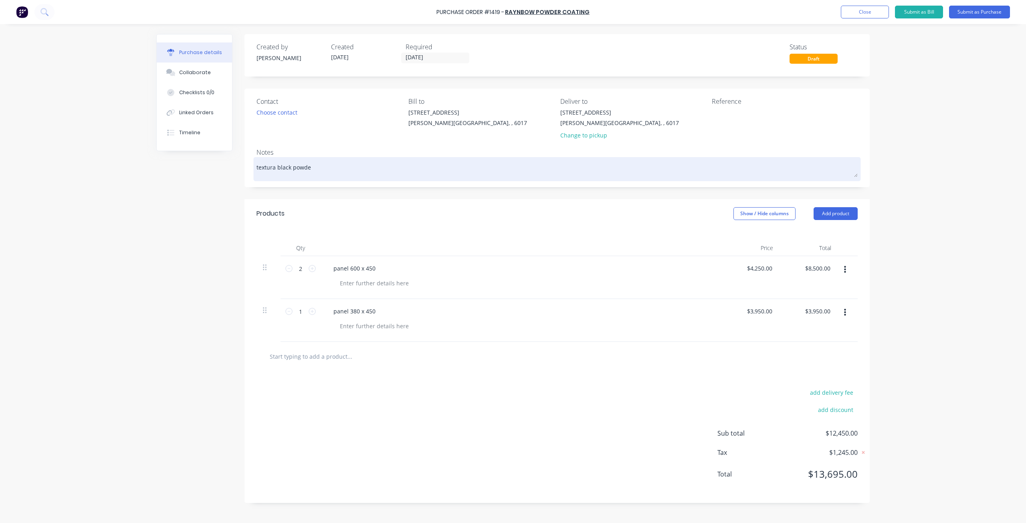
type textarea "textura black powder"
type textarea "x"
type textarea "textura black powder"
type textarea "x"
type textarea "textura black powder c"
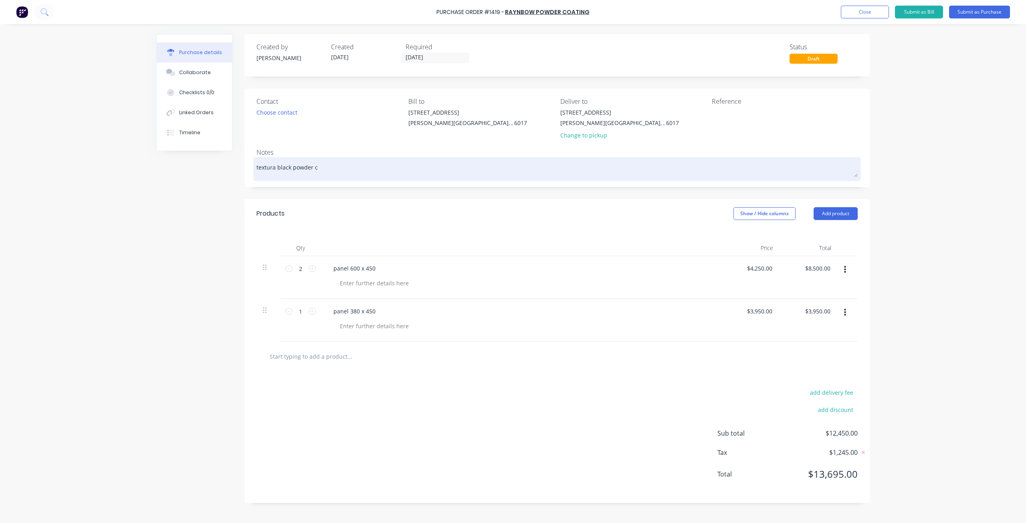
type textarea "x"
type textarea "textura black powder co"
type textarea "x"
type textarea "textura black powder coa"
type textarea "x"
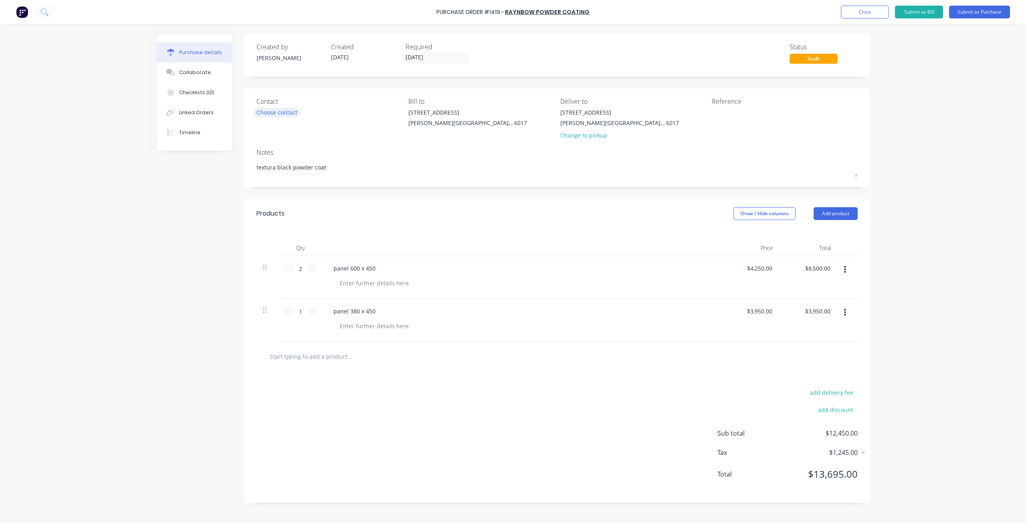
type textarea "textura black powder coat"
type textarea "x"
type textarea "textura black powder coat"
click at [295, 111] on div "Choose contact" at bounding box center [277, 112] width 41 height 8
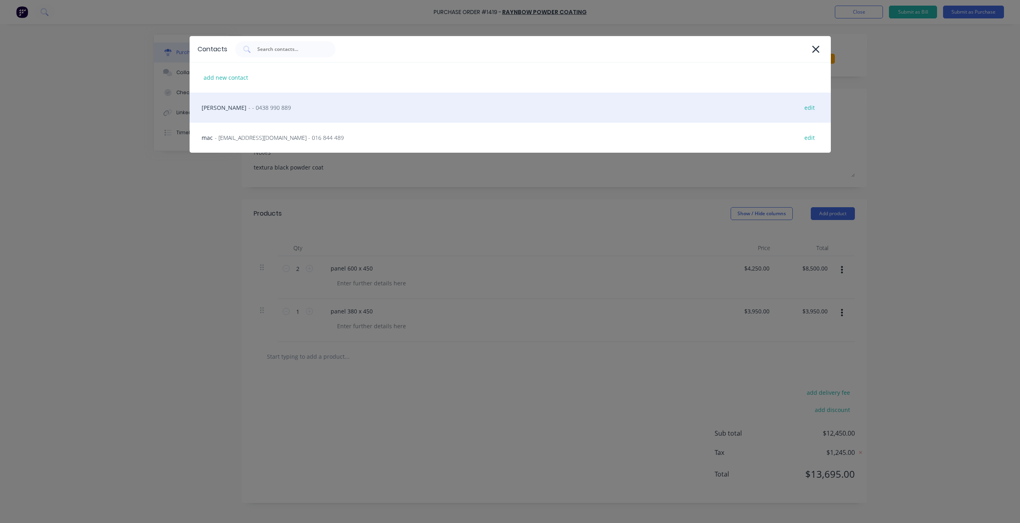
click at [290, 113] on div "andy - - 0438 990 889 edit" at bounding box center [510, 108] width 641 height 30
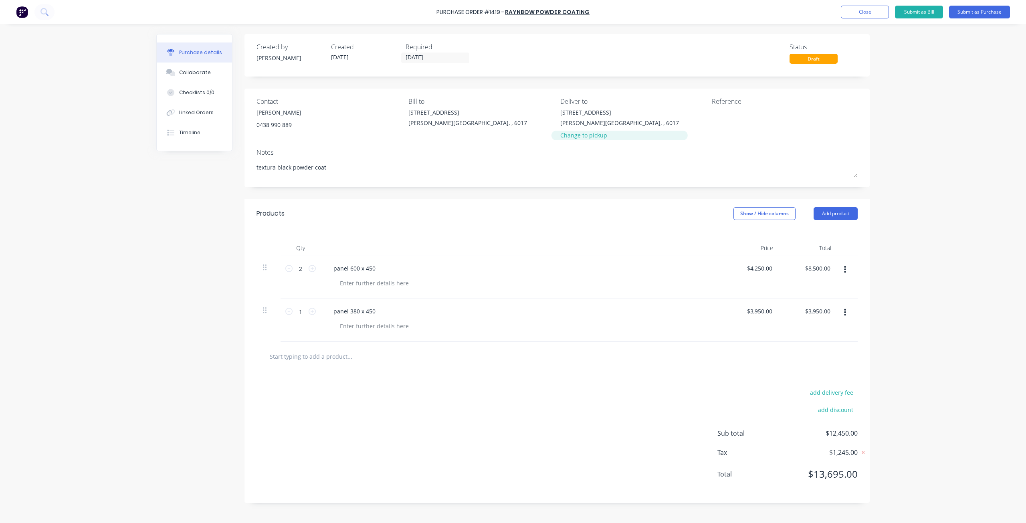
click at [571, 135] on div "Change to pickup" at bounding box center [619, 135] width 119 height 8
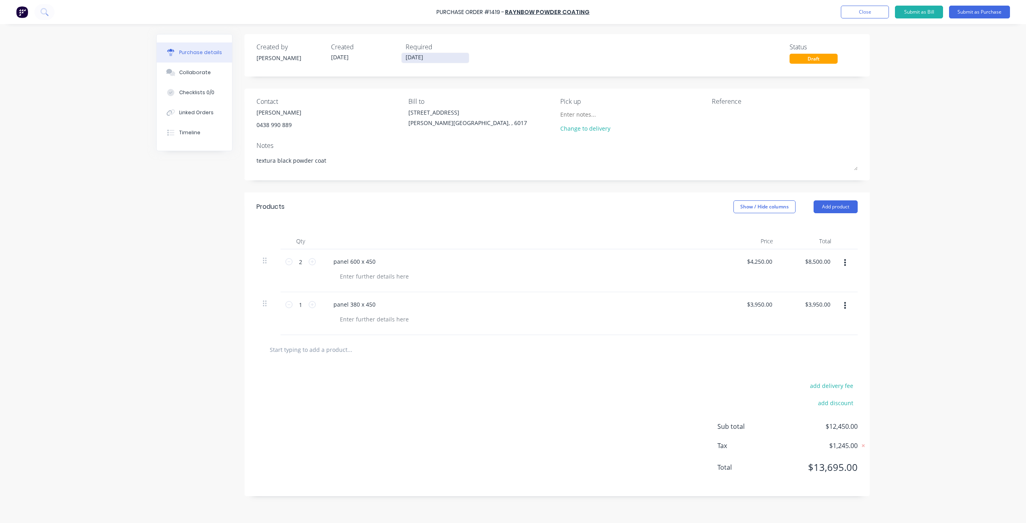
click at [446, 57] on input "[DATE]" at bounding box center [435, 58] width 67 height 10
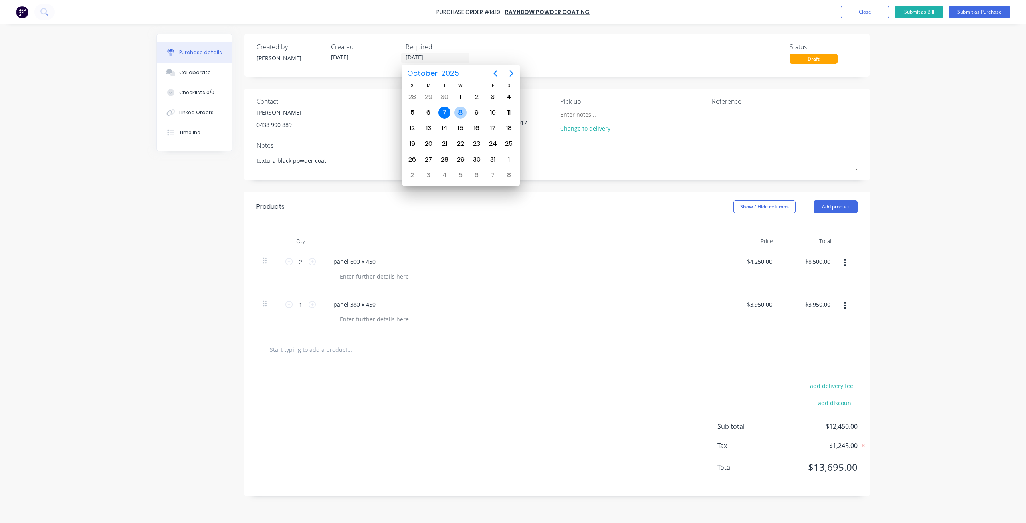
click at [459, 114] on div "8" at bounding box center [460, 113] width 12 height 12
type textarea "x"
type input "[DATE]"
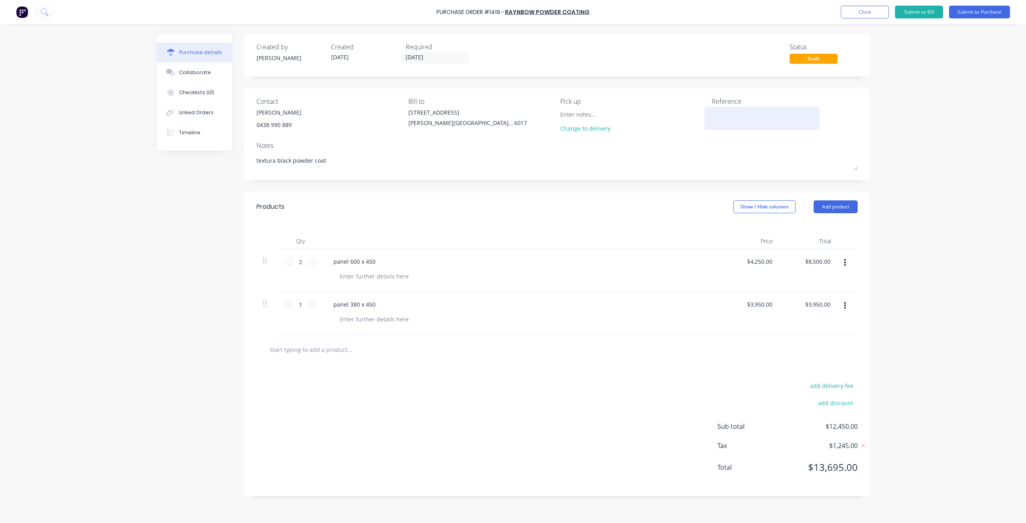
click at [722, 115] on textarea at bounding box center [762, 117] width 100 height 18
type textarea "joinery co"
type textarea "x"
type textarea "joinery co"
click at [747, 112] on textarea "joinery co" at bounding box center [762, 117] width 100 height 18
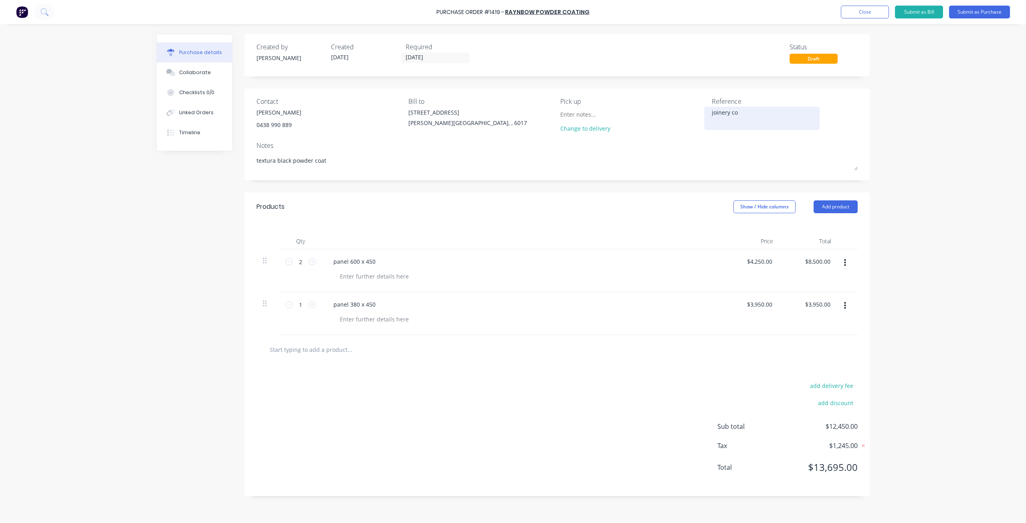
type textarea "x"
type textarea "joinery co #"
type textarea "x"
type textarea "joinery co #1"
type textarea "x"
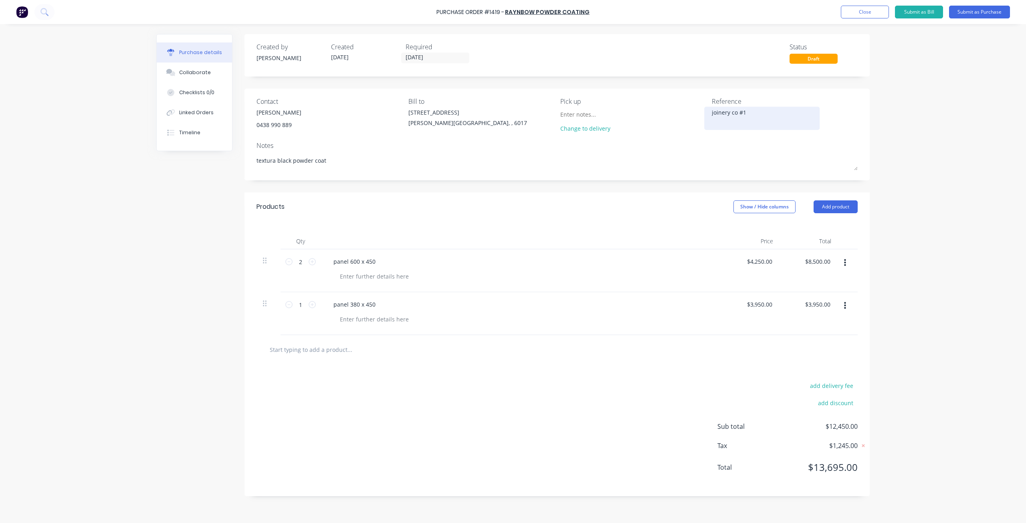
type textarea "joinery co #12"
type textarea "x"
type textarea "joinery co #129"
type textarea "x"
type textarea "joinery co #1295"
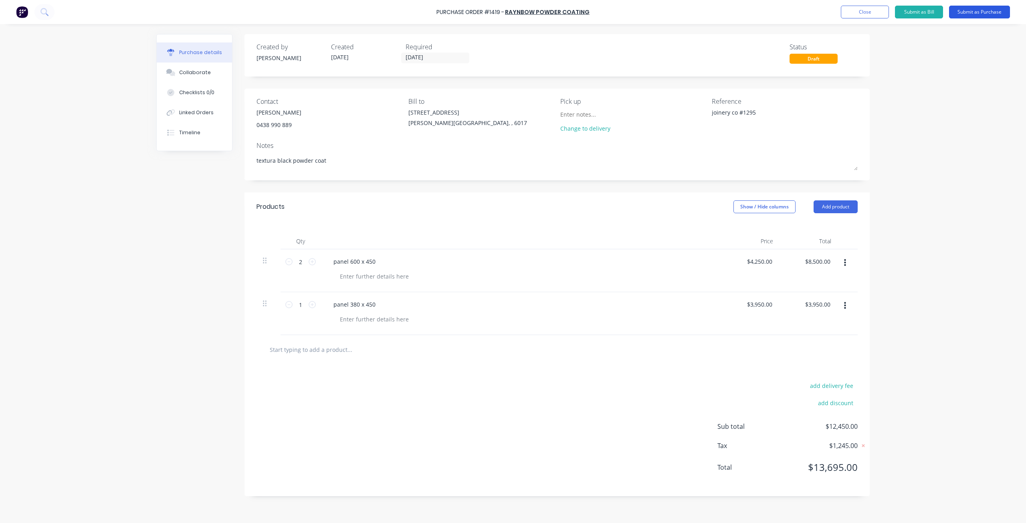
click at [965, 10] on button "Submit as Purchase" at bounding box center [979, 12] width 61 height 13
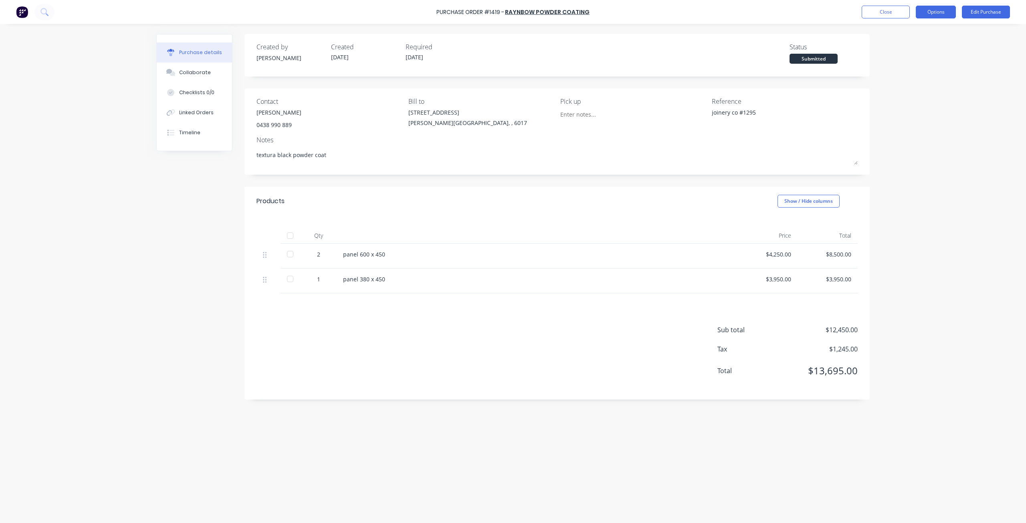
click at [929, 10] on button "Options" at bounding box center [936, 12] width 40 height 13
click at [905, 35] on div "Print / Email" at bounding box center [918, 33] width 62 height 12
click at [904, 65] on div "Without pricing" at bounding box center [918, 65] width 62 height 12
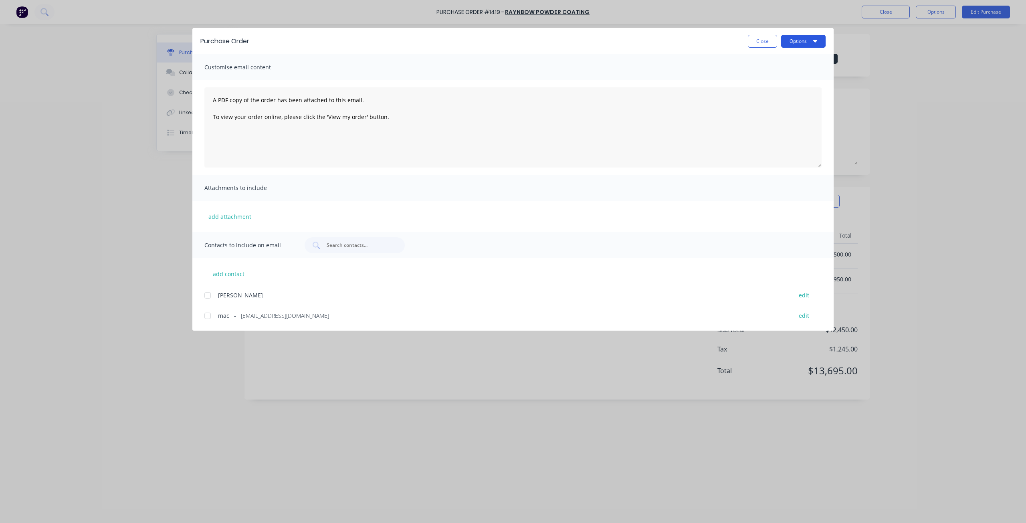
click at [802, 42] on button "Options" at bounding box center [803, 41] width 44 height 13
click at [776, 78] on div "Print" at bounding box center [788, 78] width 62 height 12
click at [759, 43] on button "Close" at bounding box center [762, 41] width 29 height 13
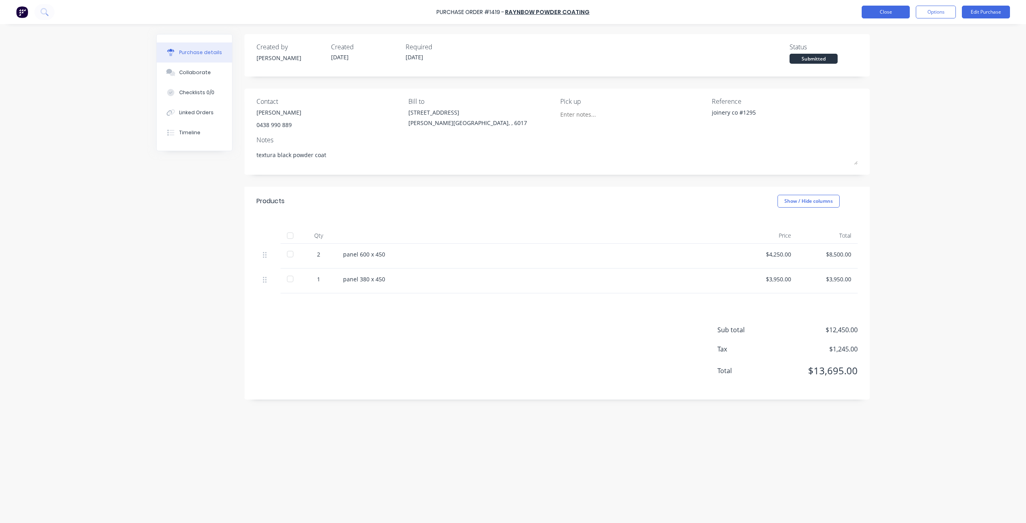
click at [873, 14] on button "Close" at bounding box center [886, 12] width 48 height 13
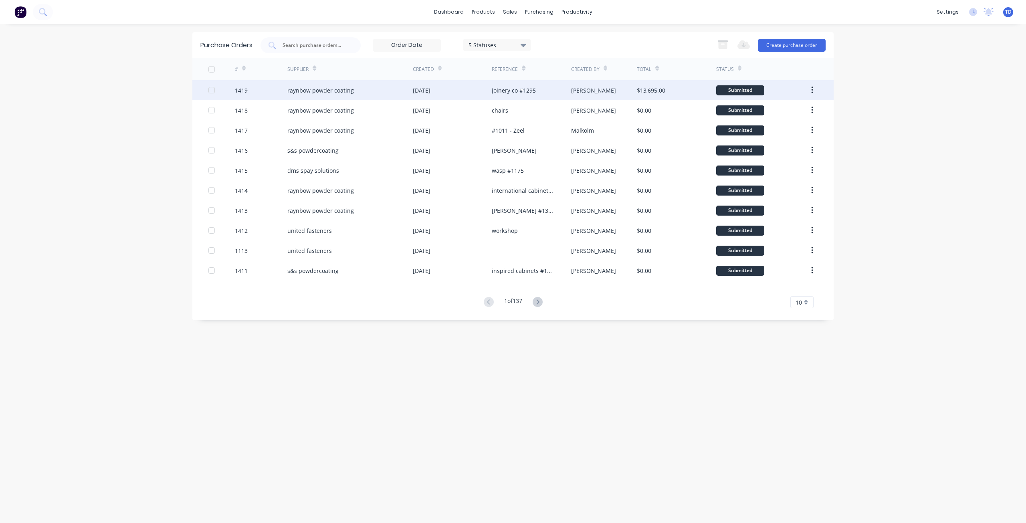
click at [533, 91] on div "joinery co #1295" at bounding box center [514, 90] width 44 height 8
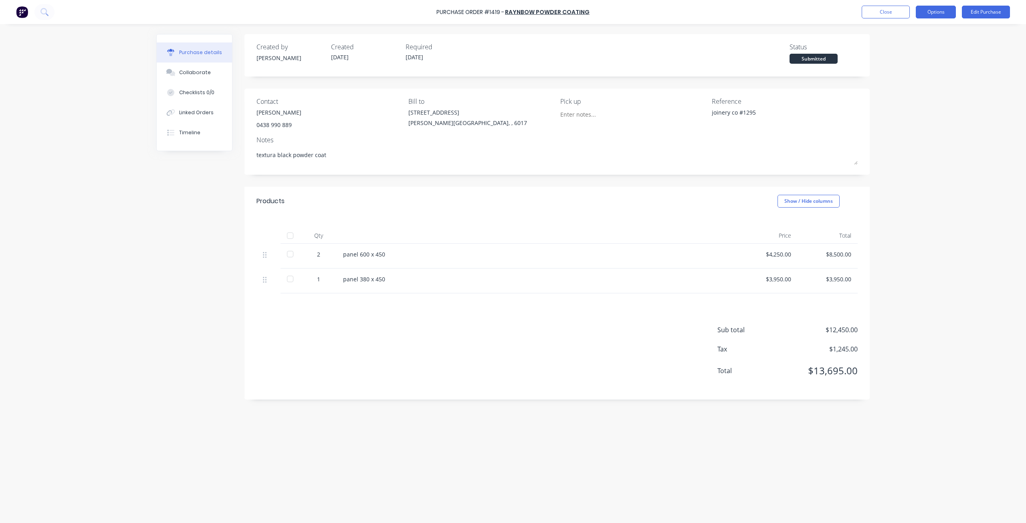
click at [938, 11] on button "Options" at bounding box center [936, 12] width 40 height 13
drag, startPoint x: 994, startPoint y: 54, endPoint x: 990, endPoint y: 38, distance: 16.1
click at [993, 48] on div "Purchase Order #1419 - raynbow powder coating Close Options Print / Email Conve…" at bounding box center [513, 261] width 1026 height 523
click at [980, 16] on button "Edit Purchase" at bounding box center [986, 12] width 48 height 13
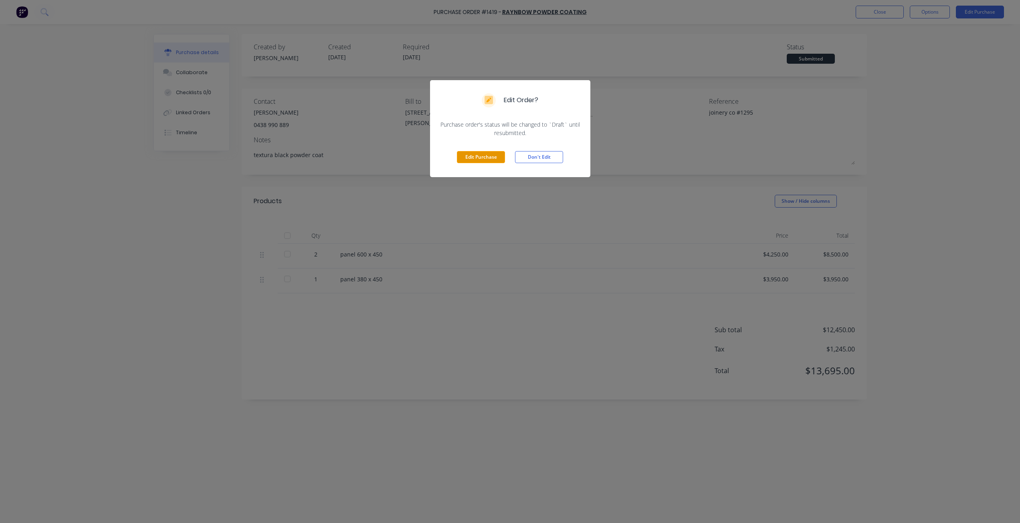
click at [478, 155] on button "Edit Purchase" at bounding box center [481, 157] width 48 height 12
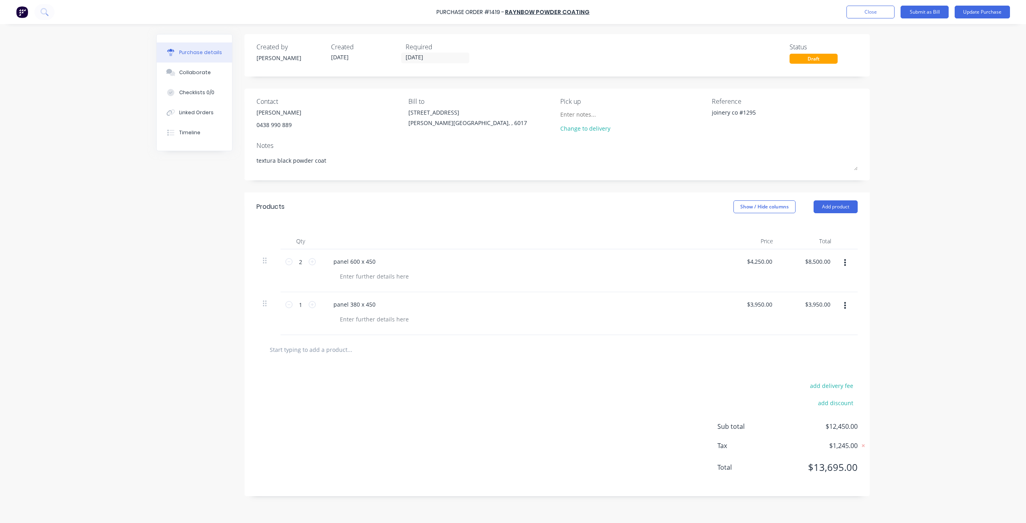
drag, startPoint x: 289, startPoint y: 159, endPoint x: 234, endPoint y: 160, distance: 55.3
click at [234, 160] on div "Created by [PERSON_NAME] Created [DATE] Required [DATE] Status Draft Contact an…" at bounding box center [512, 271] width 713 height 475
type textarea "x"
type textarea "n powder coat"
type textarea "x"
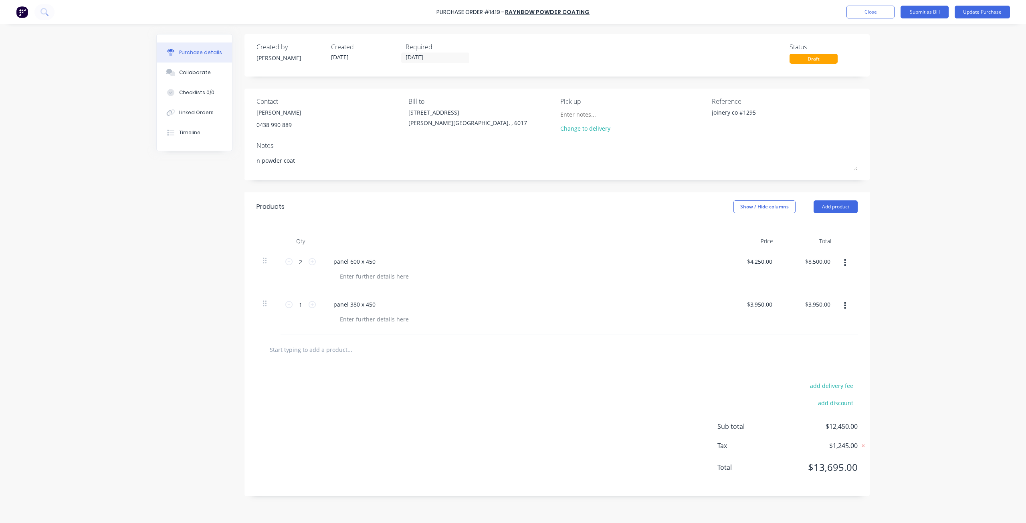
type textarea "ni powder coat"
type textarea "x"
type textarea "nig powder coat"
type textarea "x"
type textarea "nigh powder coat"
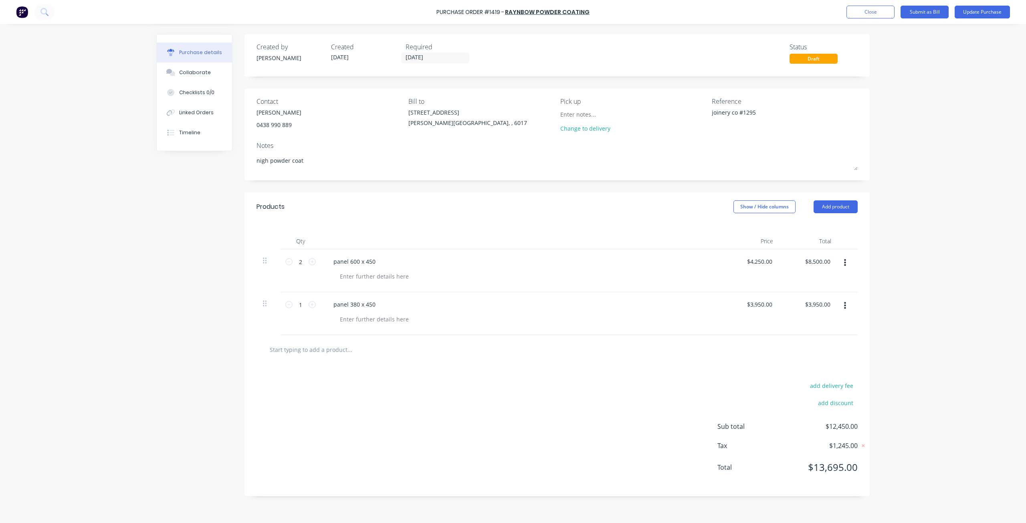
type textarea "x"
type textarea "night powder coat"
type textarea "x"
type textarea "night powder coat"
type textarea "x"
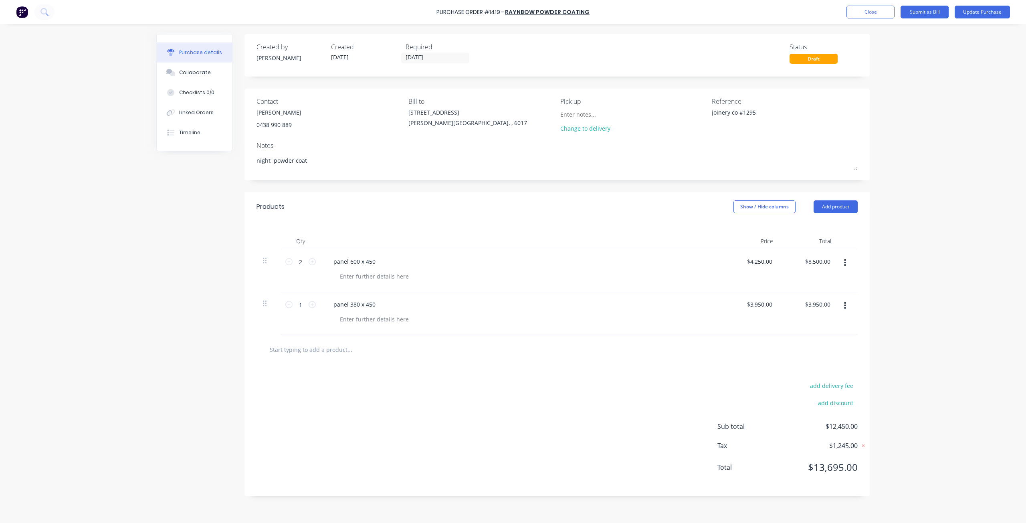
type textarea "night s powder coat"
type textarea "x"
type textarea "night sk powder coat"
type textarea "x"
type textarea "night sky powder coat"
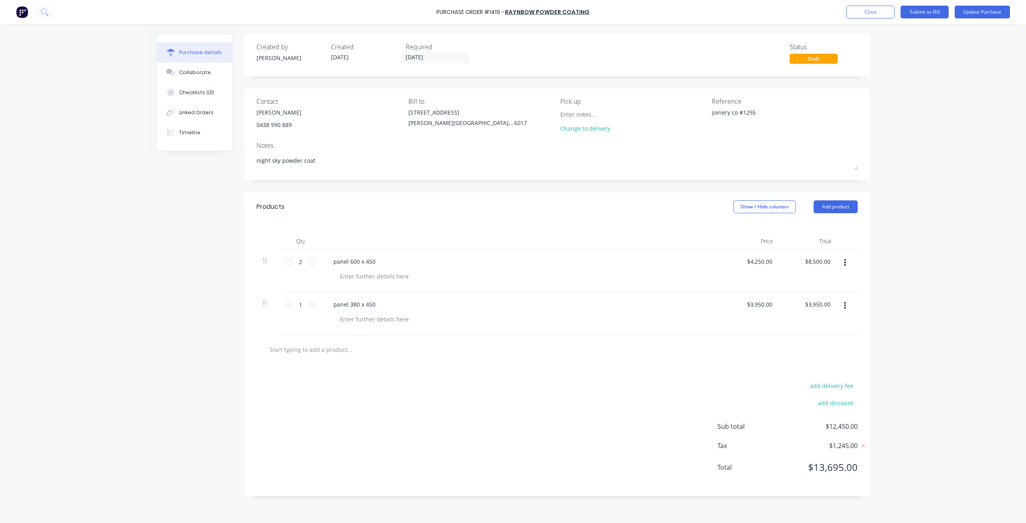
type textarea "x"
type textarea "night sky powder coat"
type textarea "x"
type textarea "night sky powder coat"
click at [937, 14] on button "Submit as Bill" at bounding box center [925, 12] width 48 height 13
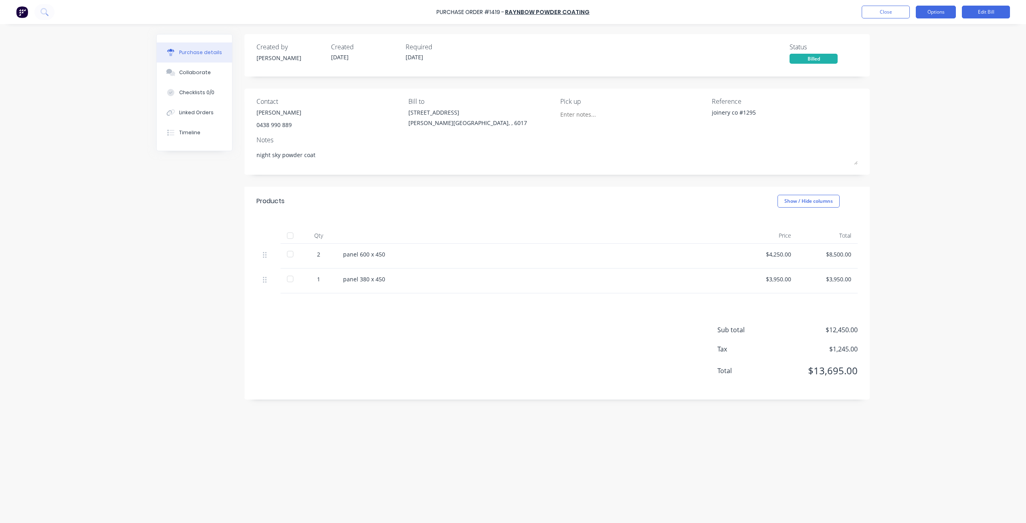
click at [931, 10] on button "Options" at bounding box center [936, 12] width 40 height 13
click at [916, 50] on div "Convert to Purchase Order" at bounding box center [918, 50] width 62 height 20
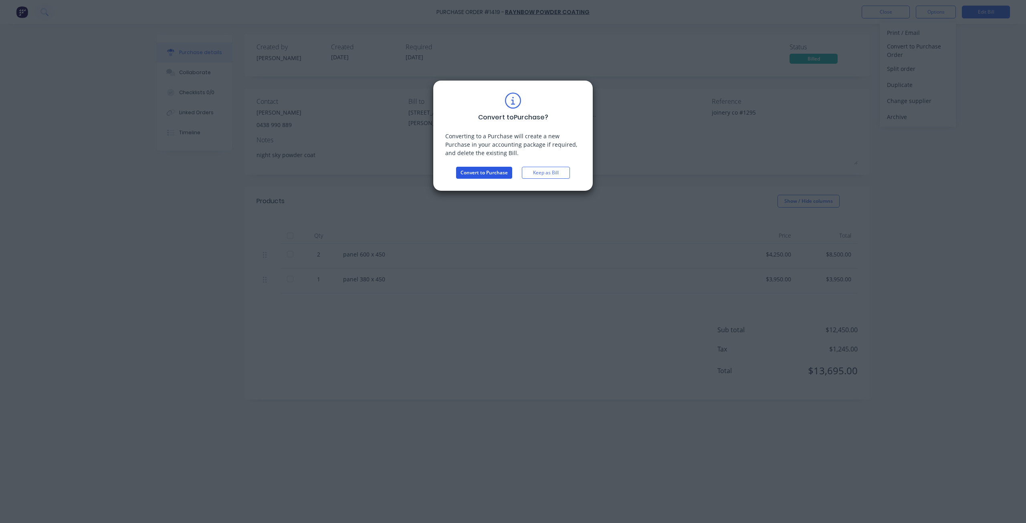
click at [480, 172] on button "Convert to Purchase" at bounding box center [484, 173] width 56 height 12
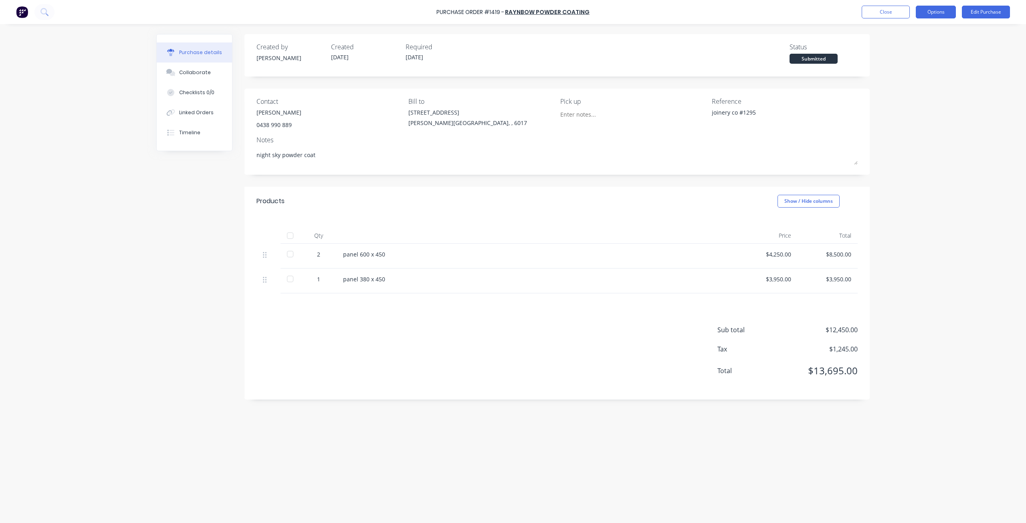
drag, startPoint x: 930, startPoint y: 14, endPoint x: 929, endPoint y: 19, distance: 5.7
click at [930, 14] on button "Options" at bounding box center [936, 12] width 40 height 13
click at [907, 34] on div "Print / Email" at bounding box center [918, 33] width 62 height 12
click at [905, 64] on div "Without pricing" at bounding box center [918, 65] width 62 height 12
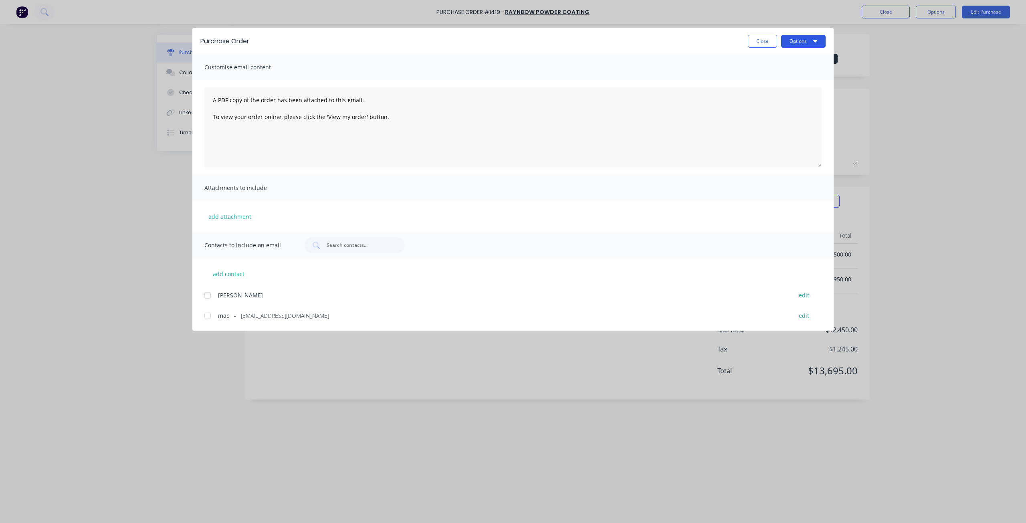
click at [806, 41] on button "Options" at bounding box center [803, 41] width 44 height 13
click at [782, 79] on div "Print" at bounding box center [788, 78] width 62 height 12
click at [755, 44] on button "Close" at bounding box center [762, 41] width 29 height 13
type textarea "x"
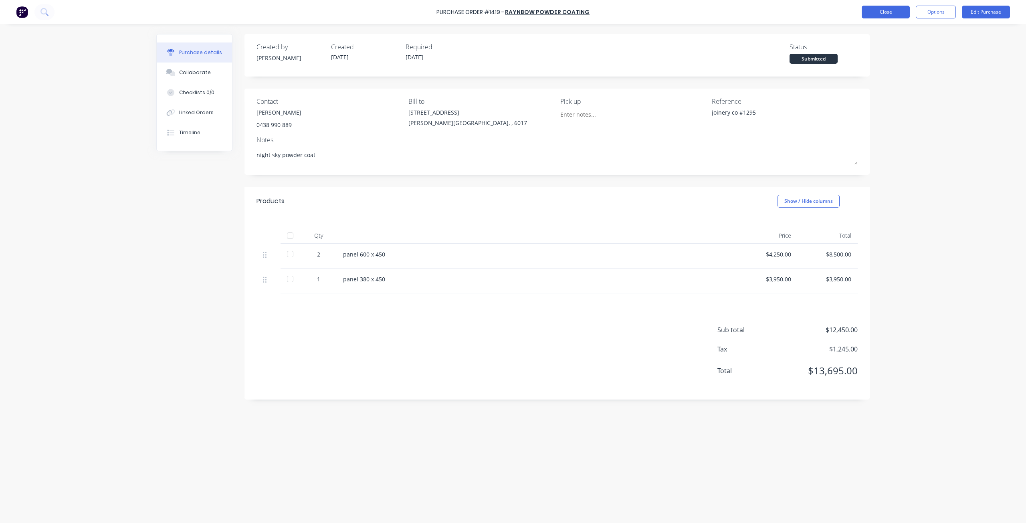
click at [887, 12] on button "Close" at bounding box center [886, 12] width 48 height 13
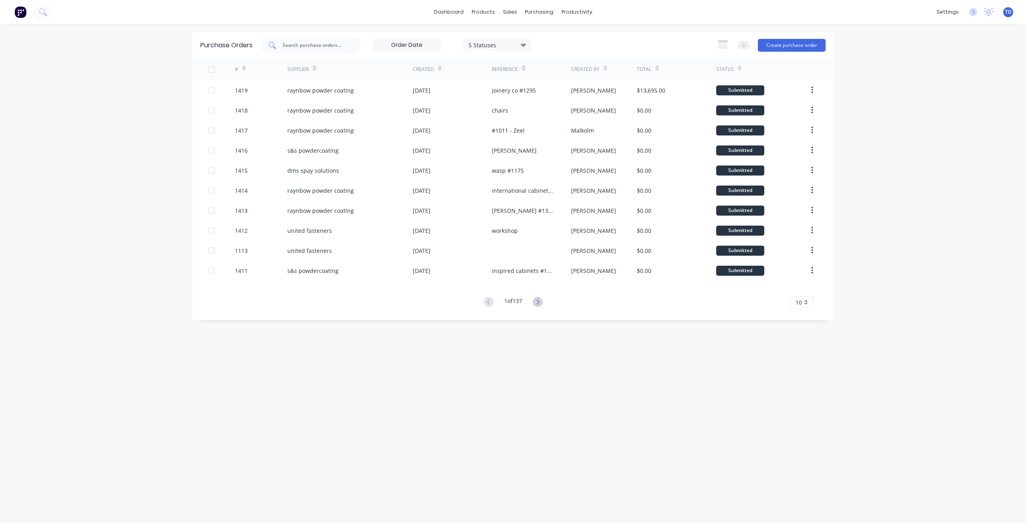
click at [303, 45] on input "text" at bounding box center [315, 45] width 67 height 8
click at [522, 59] on link "Customers" at bounding box center [552, 54] width 106 height 16
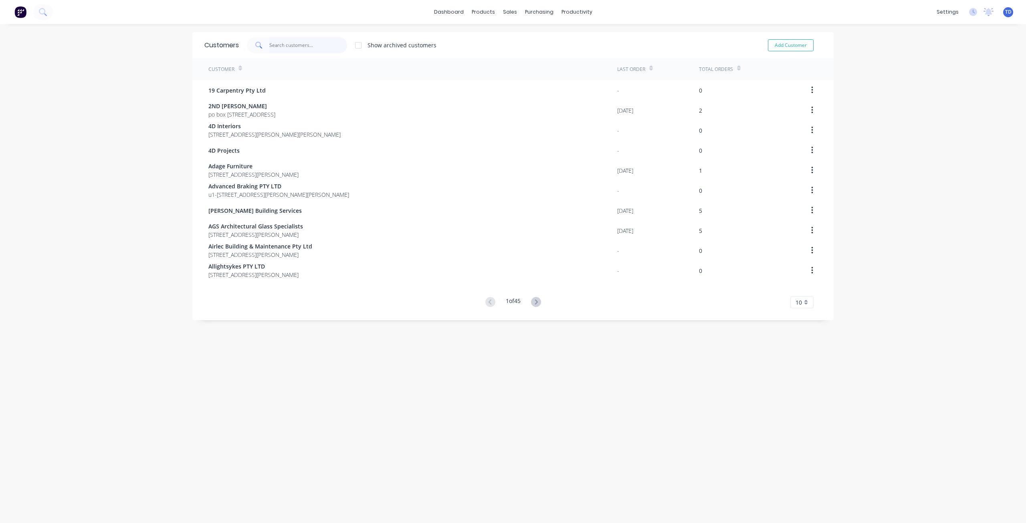
click at [297, 42] on input "text" at bounding box center [308, 45] width 78 height 16
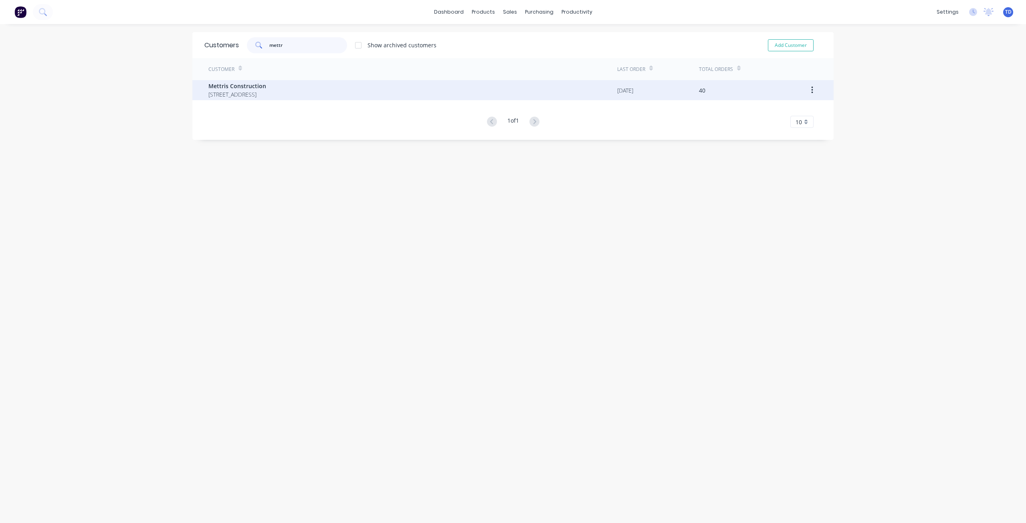
type input "mettr"
click at [266, 94] on span "[STREET_ADDRESS]" at bounding box center [237, 94] width 58 height 8
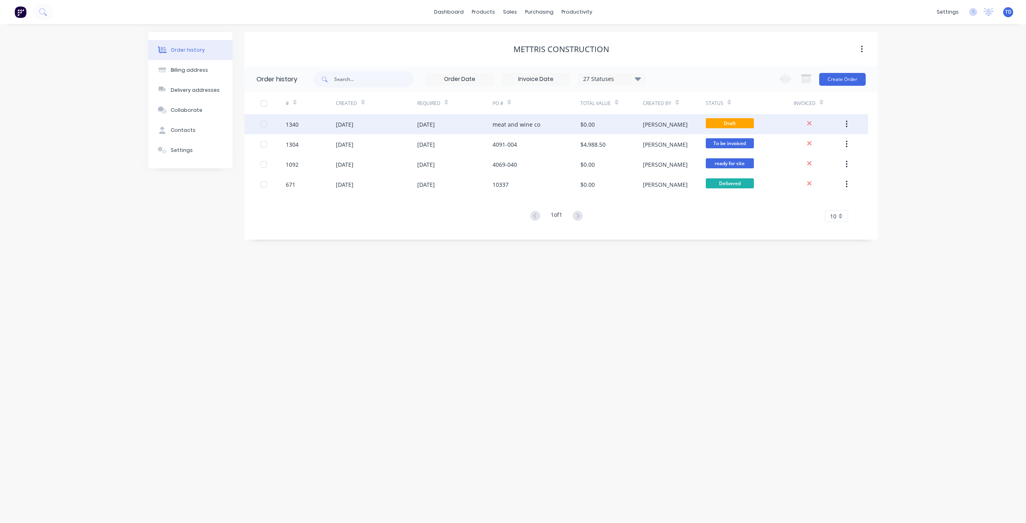
click at [471, 117] on div "[DATE]" at bounding box center [454, 124] width 75 height 20
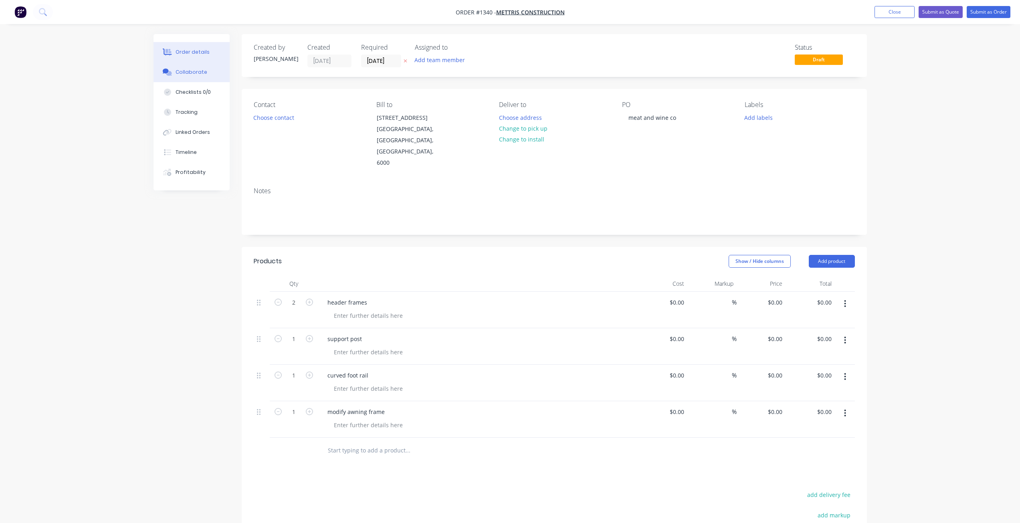
click at [191, 73] on div "Collaborate" at bounding box center [192, 72] width 32 height 7
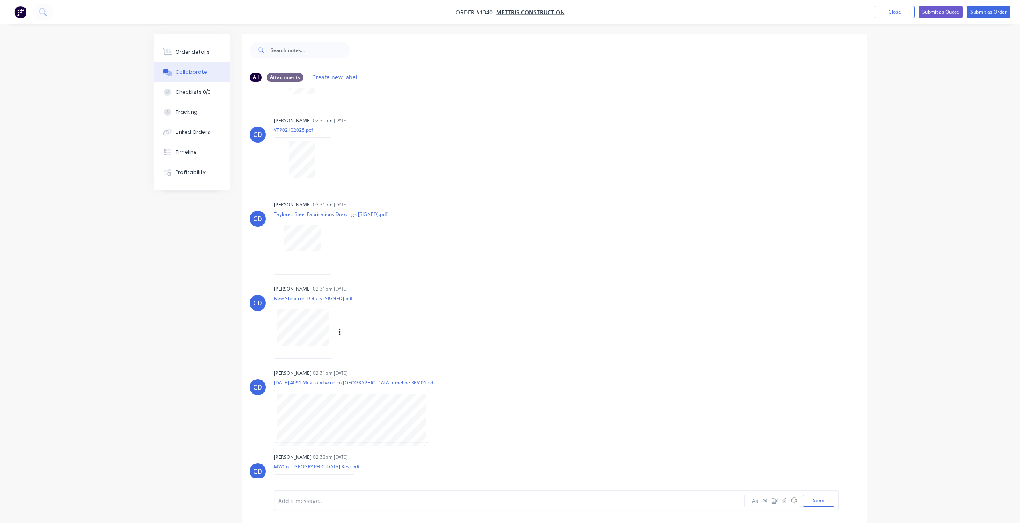
scroll to position [156, 0]
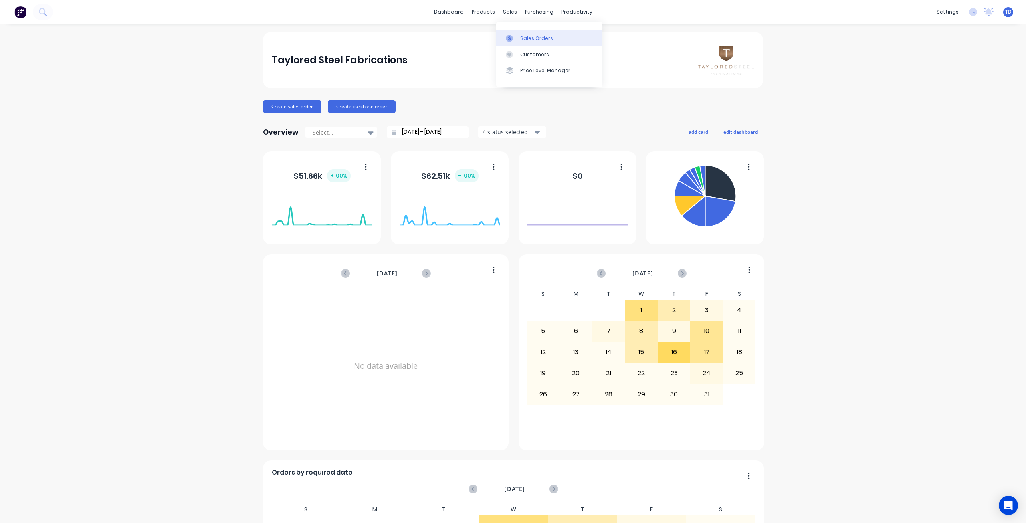
click at [513, 37] on div at bounding box center [512, 38] width 12 height 7
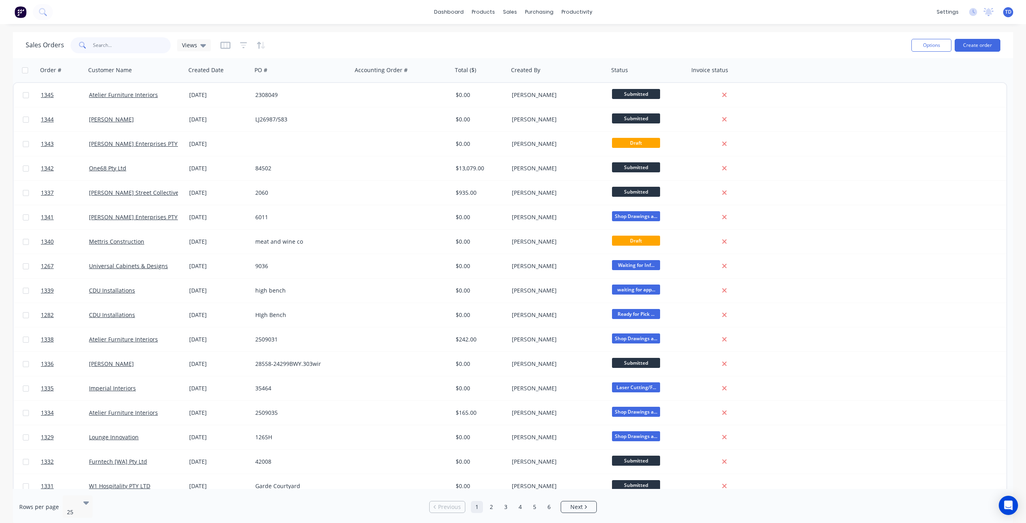
click at [127, 43] on input "text" at bounding box center [132, 45] width 78 height 16
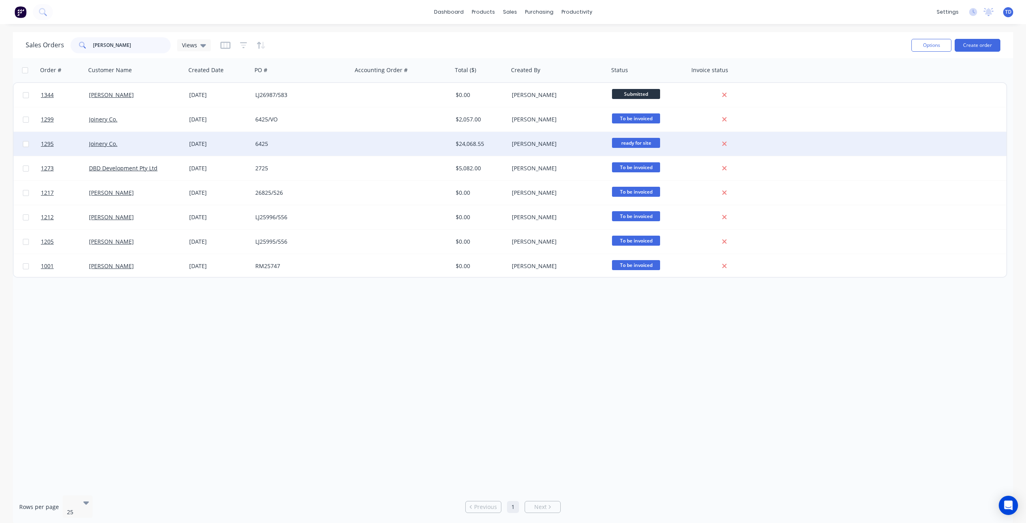
type input "[PERSON_NAME]"
click at [158, 143] on div "Joinery Co." at bounding box center [133, 144] width 89 height 8
